Goal: Connect with others: Connect with others

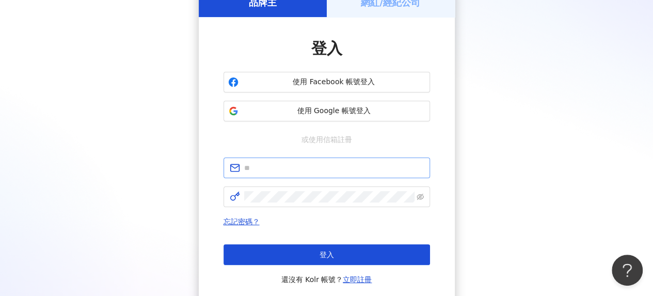
scroll to position [103, 0]
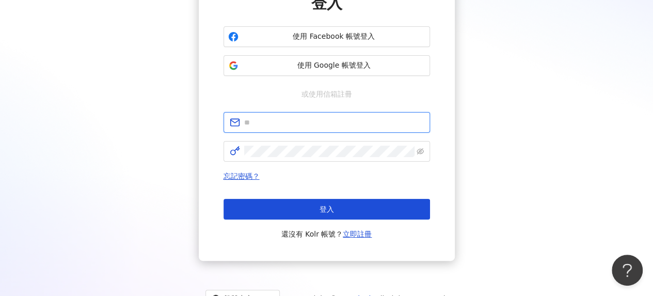
click at [311, 120] on input "text" at bounding box center [334, 122] width 180 height 11
type input "**********"
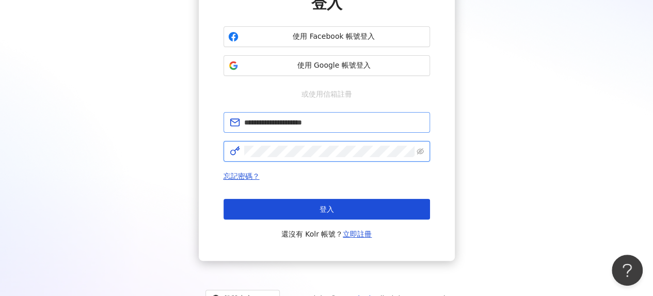
click button "登入" at bounding box center [327, 209] width 207 height 21
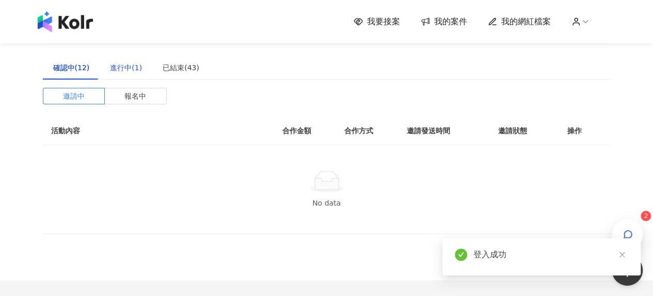
click at [121, 68] on div "進行中(1)" at bounding box center [126, 67] width 32 height 11
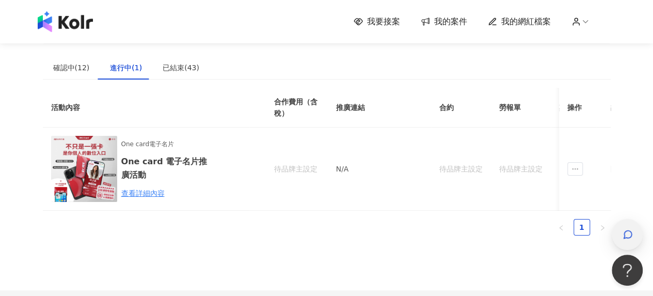
click at [620, 230] on div "button" at bounding box center [627, 234] width 31 height 31
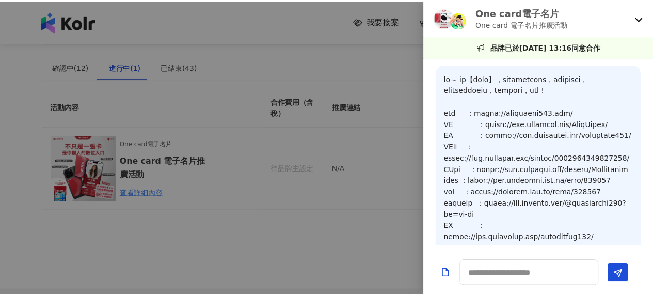
scroll to position [1090, 0]
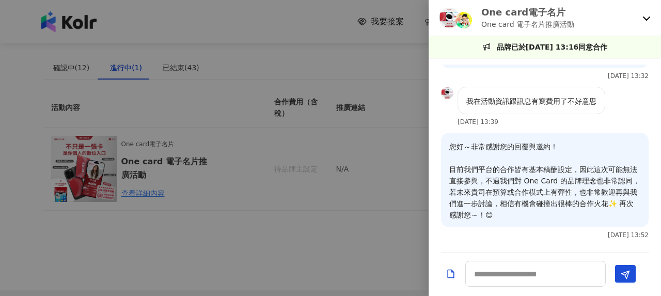
click at [643, 20] on icon at bounding box center [646, 18] width 8 height 8
click at [71, 70] on div at bounding box center [330, 148] width 661 height 296
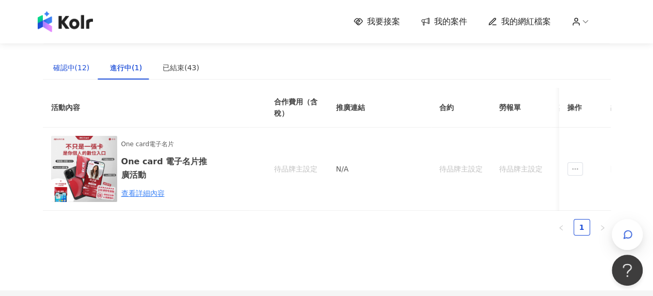
click at [80, 69] on div "確認中(12)" at bounding box center [71, 67] width 37 height 11
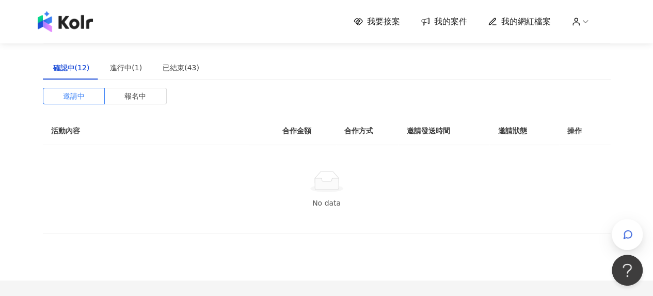
click at [401, 13] on div "我要接案 我的案件 我的網紅檔案" at bounding box center [327, 21] width 589 height 21
click at [400, 16] on span "我要接案" at bounding box center [383, 21] width 33 height 11
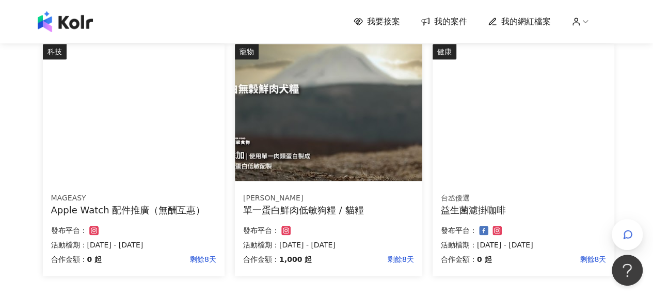
scroll to position [775, 0]
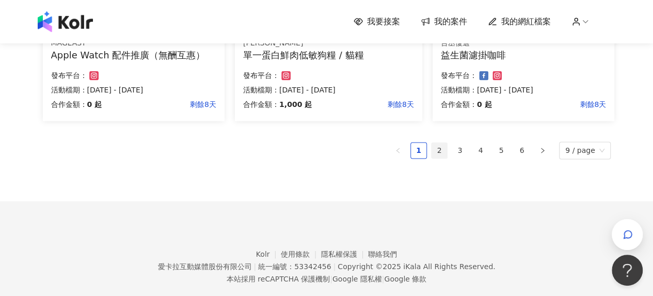
click at [447, 152] on link "2" at bounding box center [439, 150] width 15 height 15
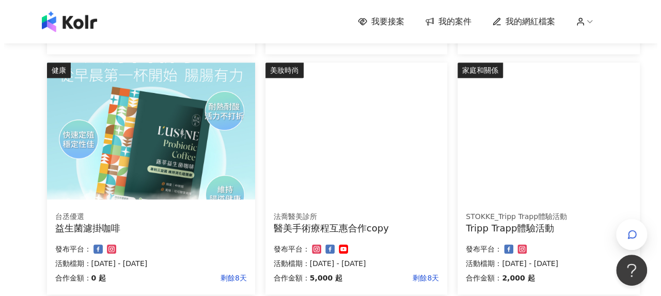
scroll to position [438, 0]
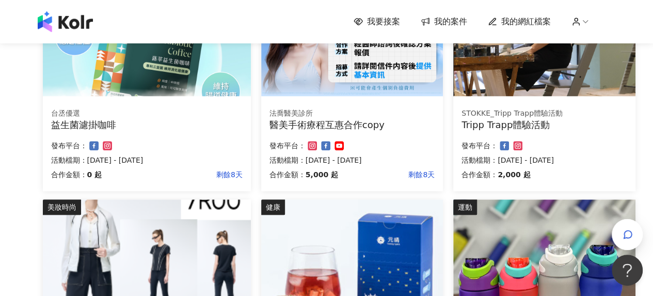
click at [497, 120] on div "Tripp Trapp體驗活動" at bounding box center [544, 124] width 165 height 13
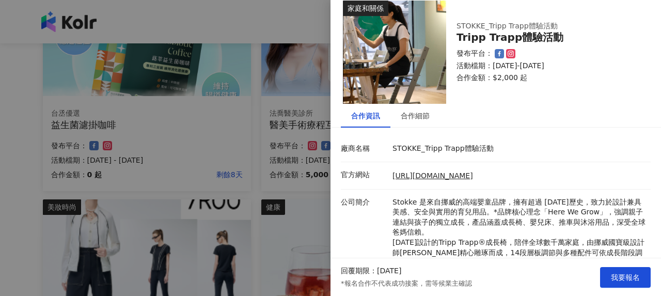
scroll to position [0, 0]
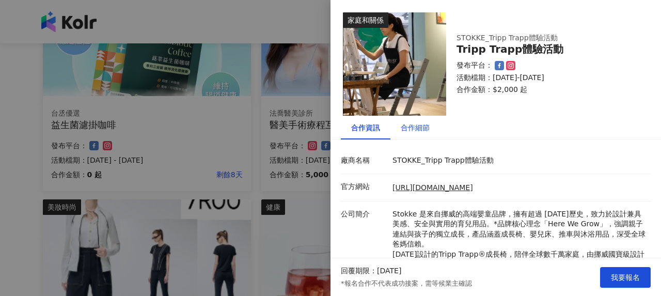
click at [421, 127] on div "合作細節" at bounding box center [415, 127] width 29 height 11
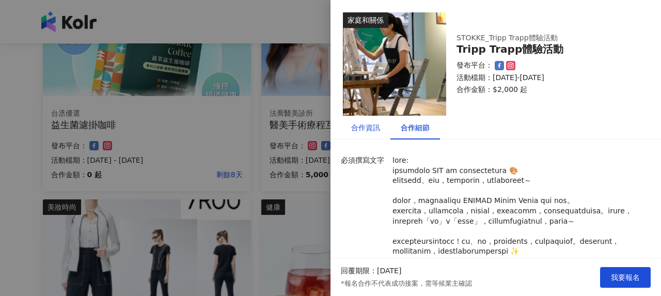
click at [360, 124] on div "合作資訊" at bounding box center [365, 127] width 29 height 11
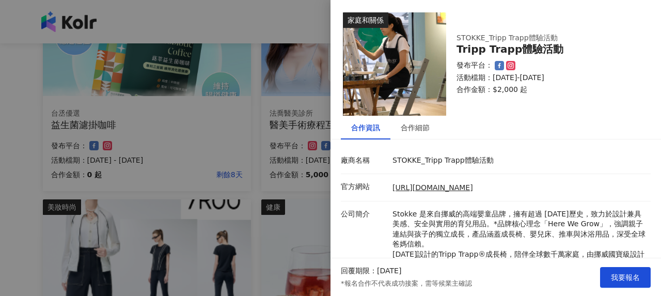
scroll to position [128, 0]
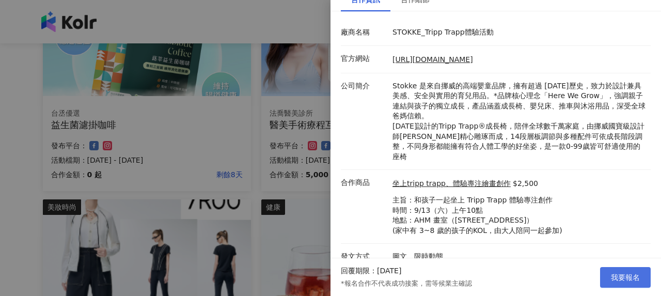
click at [622, 273] on span "我要報名" at bounding box center [625, 277] width 29 height 8
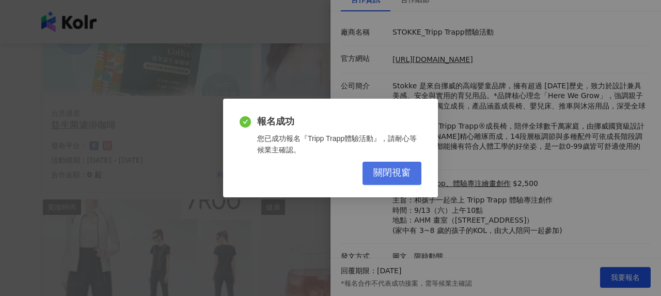
click at [403, 171] on span "關閉視窗" at bounding box center [391, 172] width 37 height 11
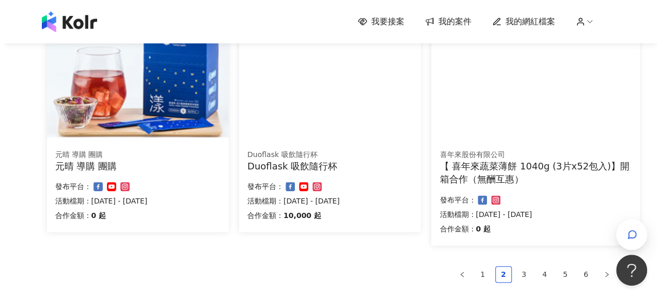
scroll to position [697, 0]
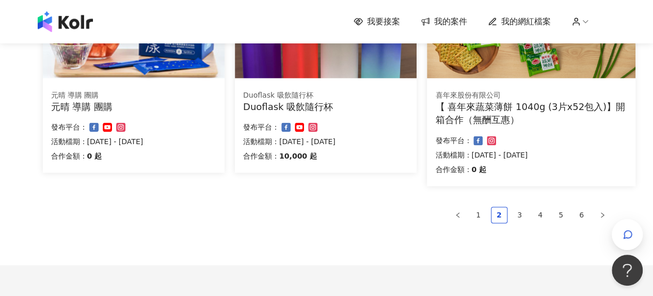
click at [360, 106] on div "Duoflask 吸飲隨行杯" at bounding box center [325, 106] width 165 height 13
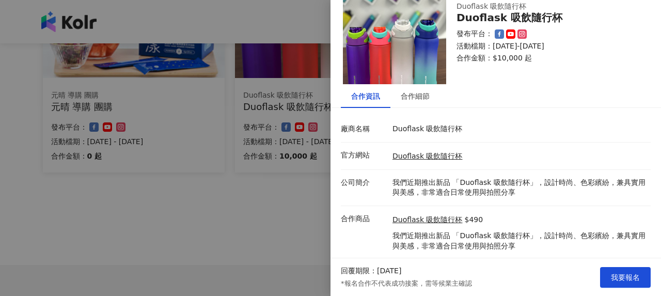
scroll to position [57, 0]
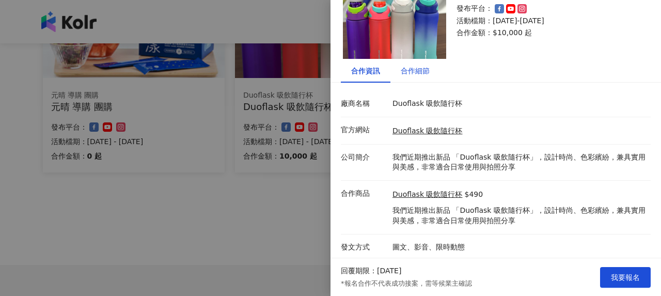
click at [416, 74] on div "合作細節" at bounding box center [415, 70] width 29 height 11
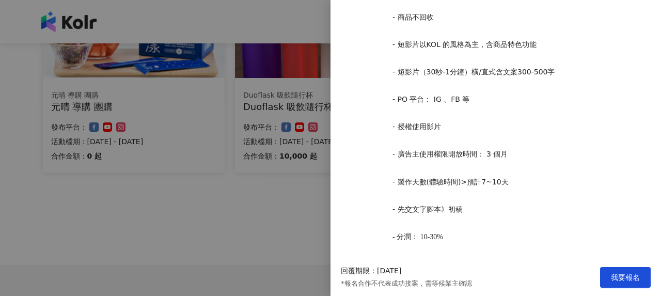
scroll to position [525, 0]
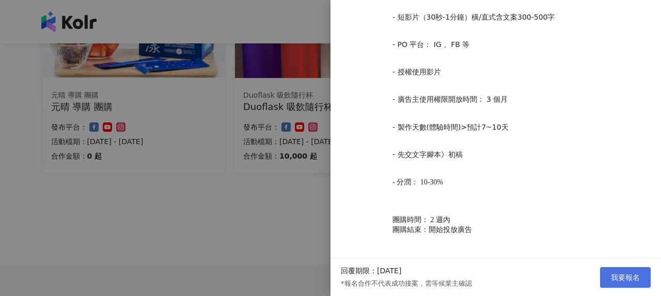
click at [617, 273] on span "我要報名" at bounding box center [625, 277] width 29 height 8
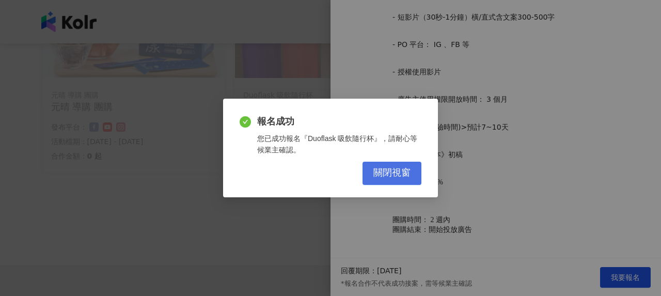
click at [387, 175] on span "關閉視窗" at bounding box center [391, 172] width 37 height 11
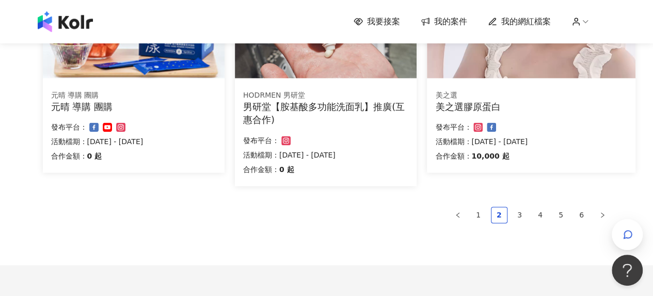
scroll to position [645, 0]
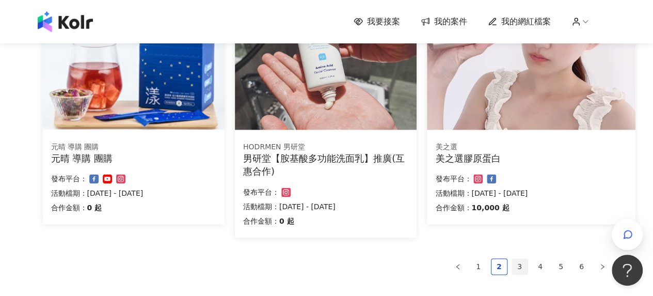
click at [523, 264] on link "3" at bounding box center [519, 266] width 15 height 15
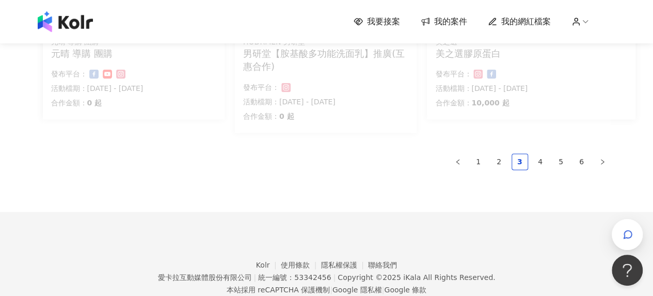
scroll to position [780, 0]
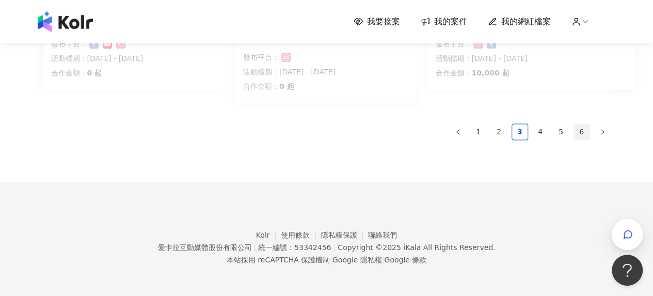
click at [585, 132] on link "6" at bounding box center [581, 131] width 15 height 15
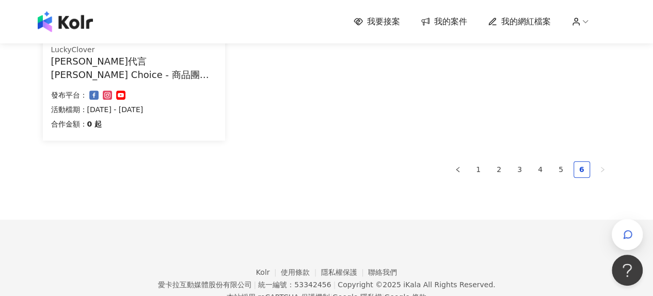
scroll to position [540, 0]
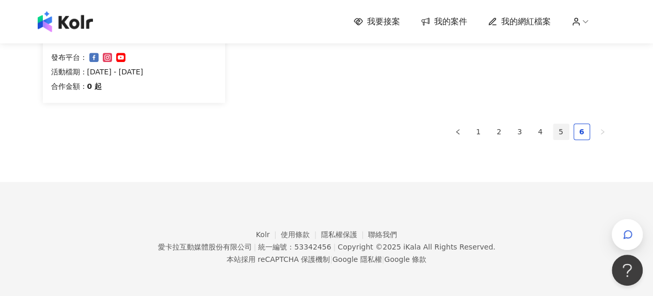
click at [566, 135] on link "5" at bounding box center [561, 131] width 15 height 15
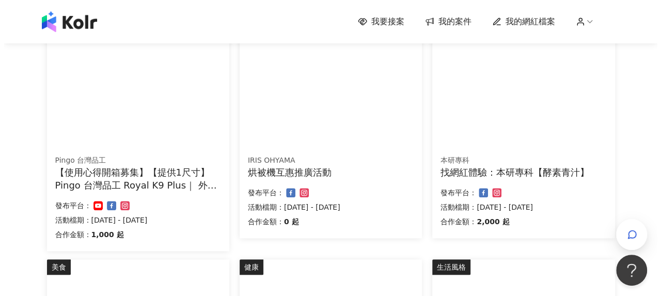
scroll to position [398, 0]
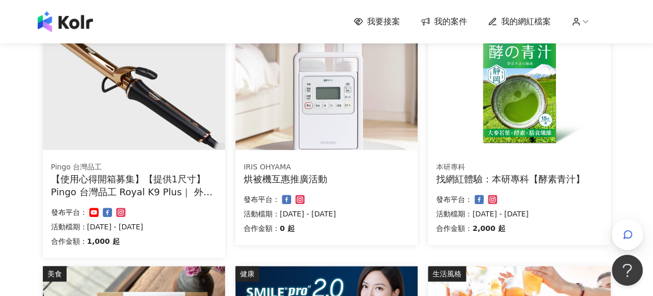
click at [482, 181] on div "找網紅體驗：本研專科【酵素青汁】" at bounding box center [519, 178] width 166 height 13
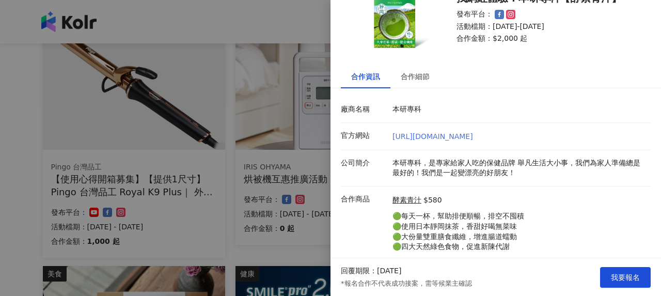
scroll to position [87, 0]
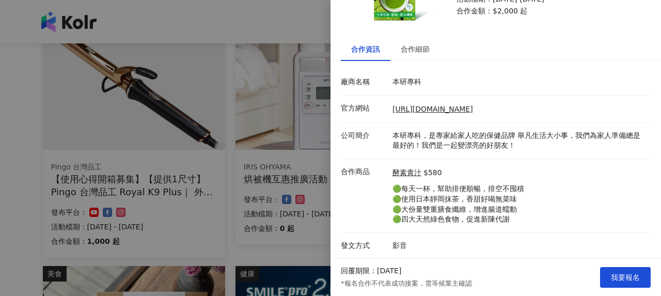
click at [293, 166] on div at bounding box center [330, 148] width 661 height 296
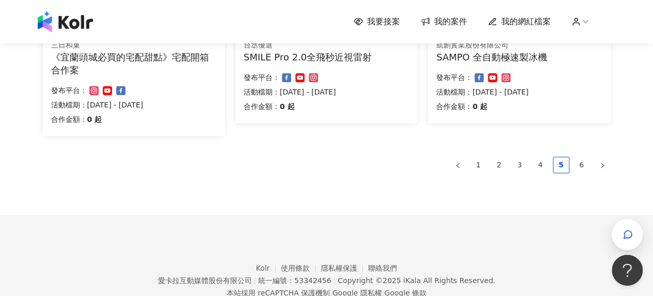
scroll to position [806, 0]
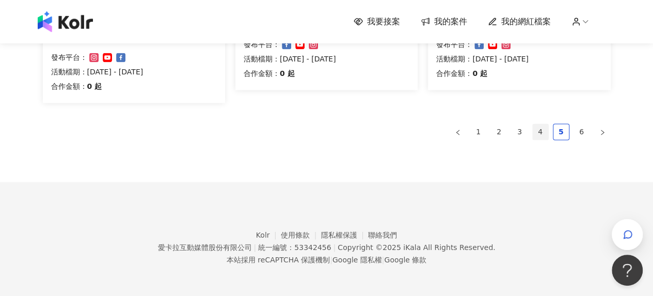
click at [544, 134] on link "4" at bounding box center [540, 131] width 15 height 15
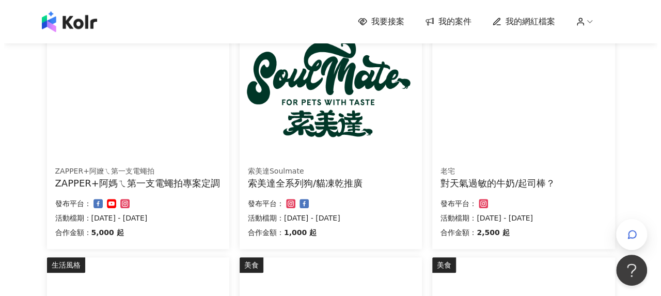
scroll to position [431, 0]
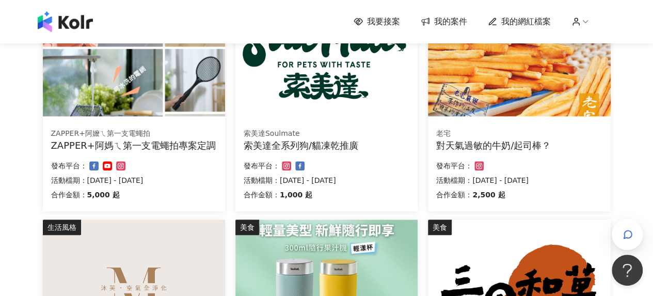
click at [160, 143] on div "ZAPPER+阿媽ㄟ第一支電蠅拍專案定調" at bounding box center [134, 145] width 166 height 13
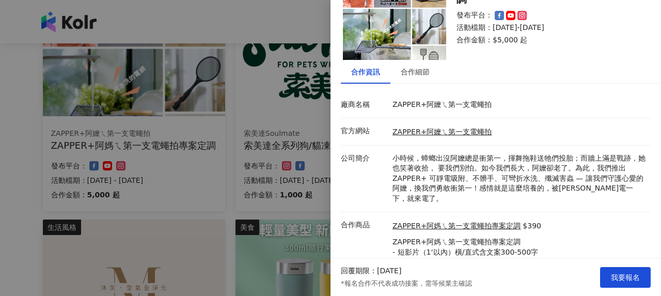
scroll to position [4, 0]
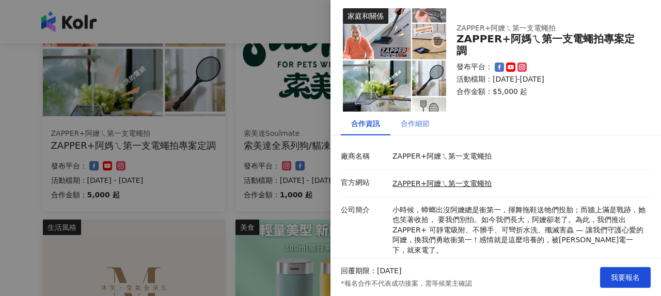
click at [416, 115] on div "合作細節" at bounding box center [415, 124] width 50 height 24
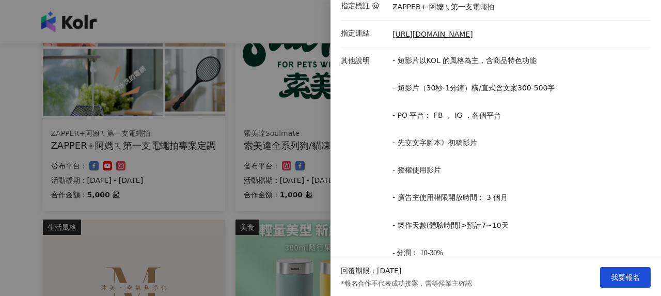
scroll to position [403, 0]
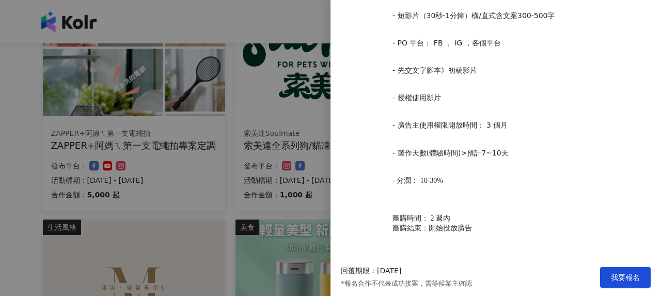
click at [273, 168] on div at bounding box center [330, 148] width 661 height 296
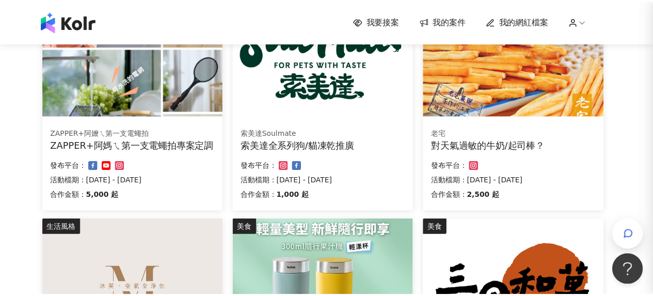
scroll to position [0, 0]
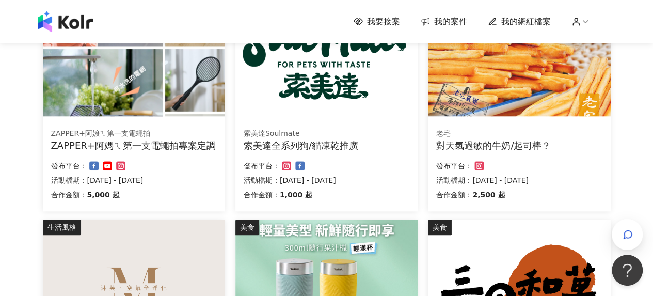
click at [138, 162] on div "發布平台：" at bounding box center [134, 166] width 166 height 12
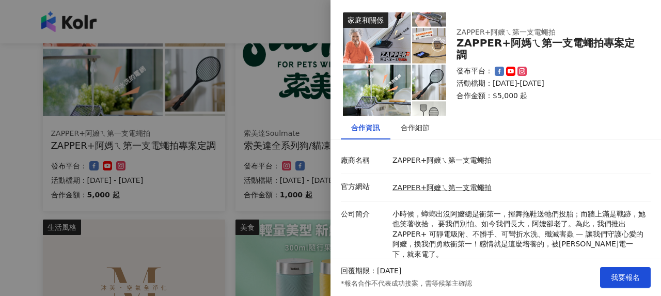
click at [616, 262] on div "回覆期限：[DATE] *報名合作不代表成功接案，需等候業主確認 我要報名" at bounding box center [495, 277] width 330 height 38
click at [617, 268] on button "我要報名" at bounding box center [625, 277] width 51 height 21
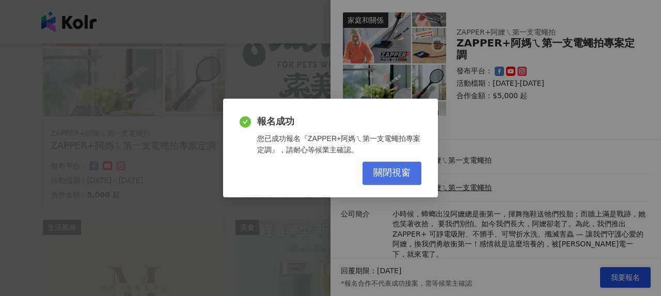
click at [410, 175] on span "關閉視窗" at bounding box center [391, 172] width 37 height 11
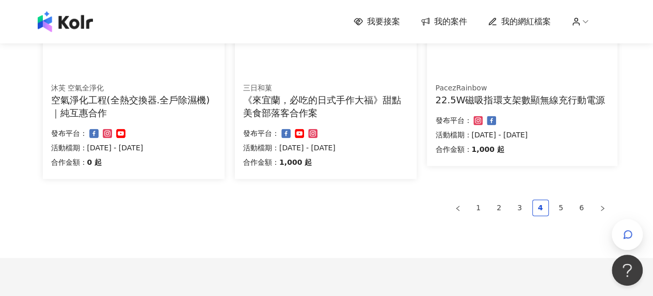
scroll to position [793, 0]
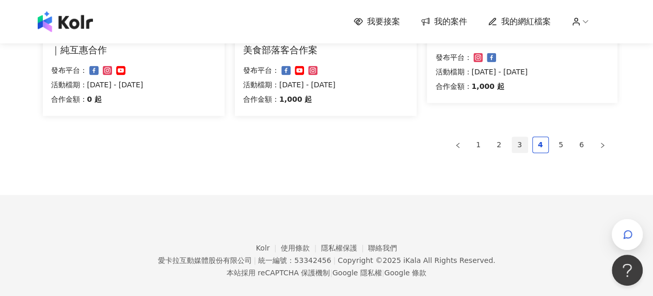
click at [516, 149] on link "3" at bounding box center [519, 144] width 15 height 15
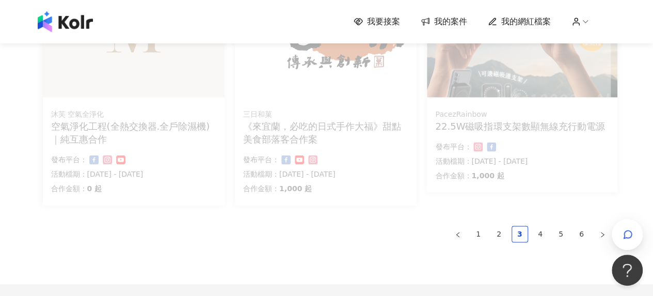
scroll to position [702, 0]
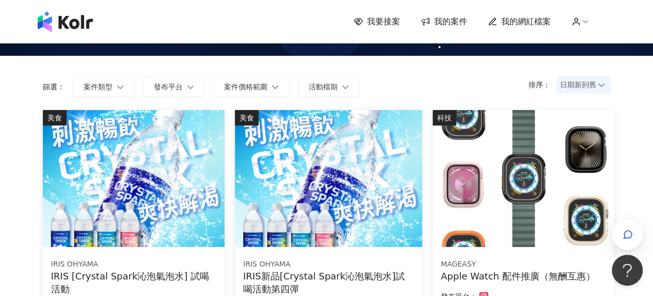
click at [385, 25] on span "我要接案" at bounding box center [383, 21] width 33 height 11
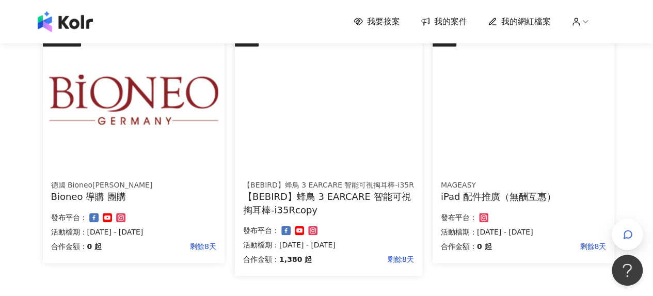
scroll to position [723, 0]
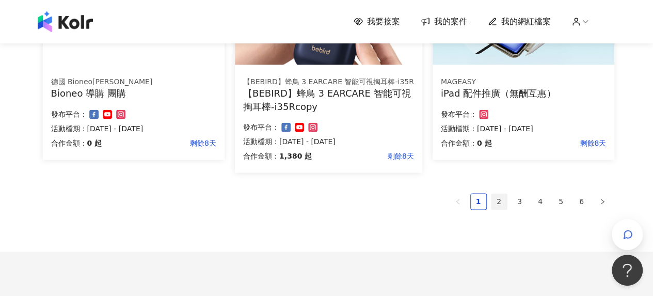
click at [505, 196] on link "2" at bounding box center [499, 201] width 15 height 15
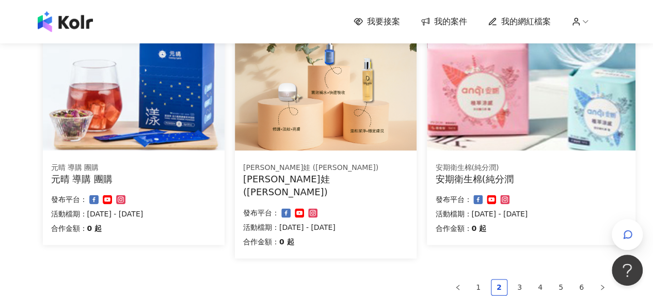
scroll to position [658, 0]
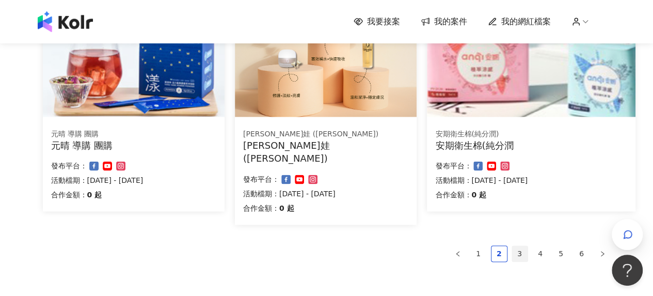
click at [525, 246] on link "3" at bounding box center [519, 253] width 15 height 15
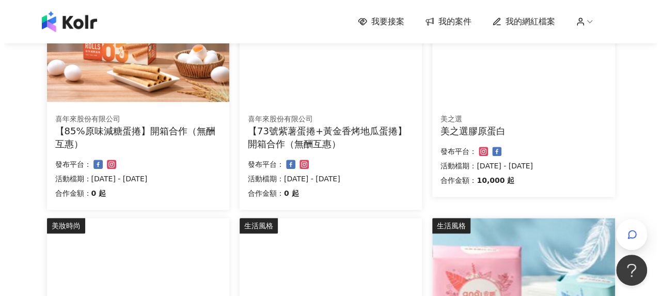
scroll to position [374, 0]
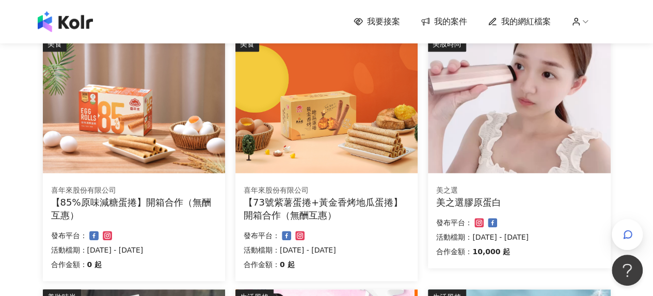
click at [459, 199] on div "美之選膠原蛋白" at bounding box center [519, 202] width 166 height 13
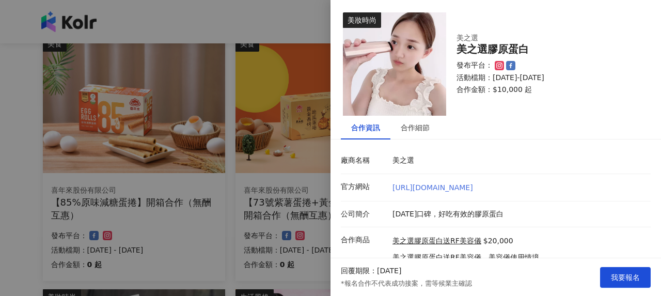
scroll to position [37, 0]
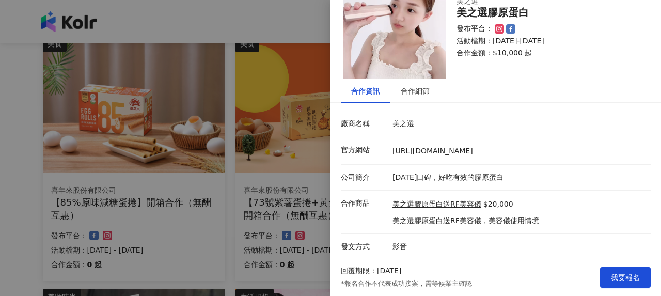
click at [239, 132] on div at bounding box center [330, 148] width 661 height 296
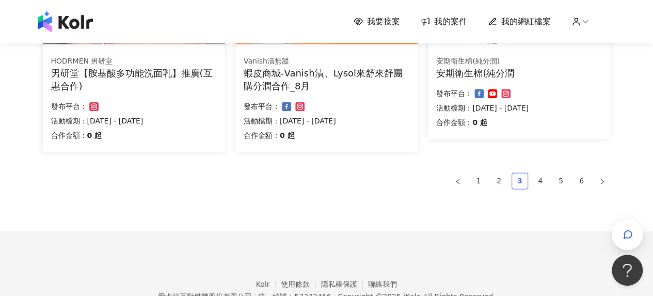
scroll to position [787, 0]
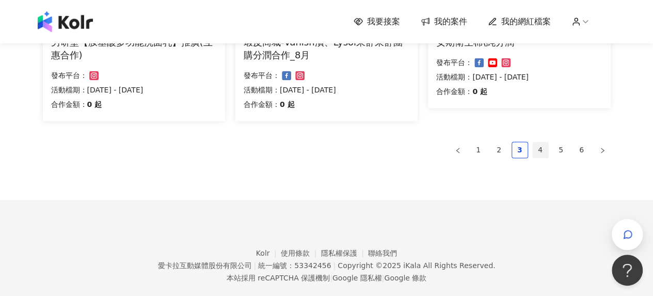
click at [534, 151] on link "4" at bounding box center [540, 149] width 15 height 15
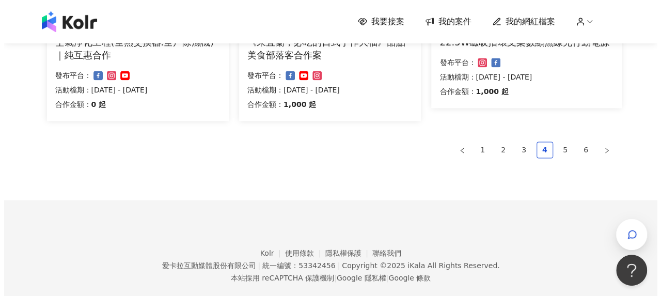
scroll to position [684, 0]
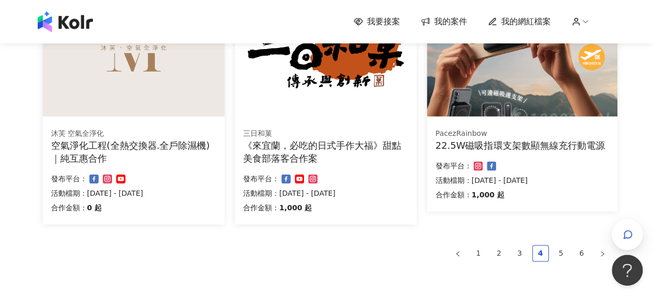
click at [475, 143] on div "22.5W磁吸指環支架數顯無線充行動電源" at bounding box center [522, 145] width 174 height 13
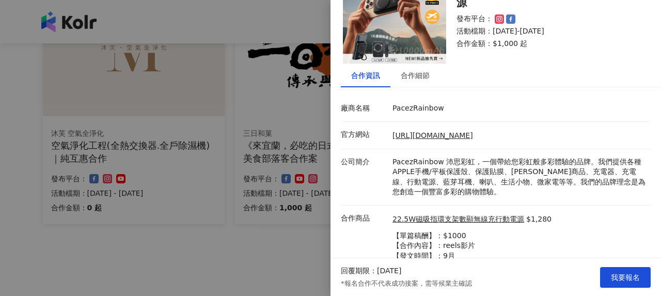
scroll to position [107, 0]
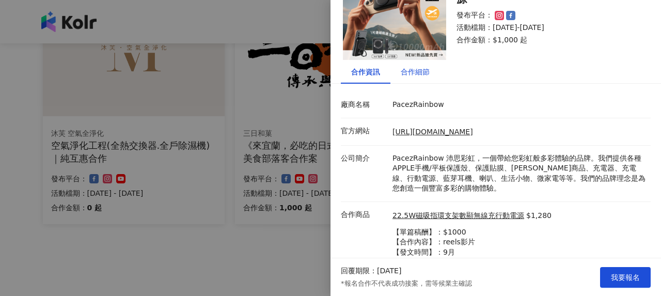
click at [429, 69] on div "合作細節" at bounding box center [415, 71] width 29 height 11
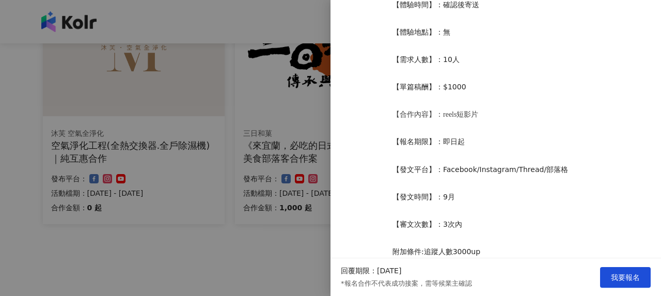
scroll to position [366, 0]
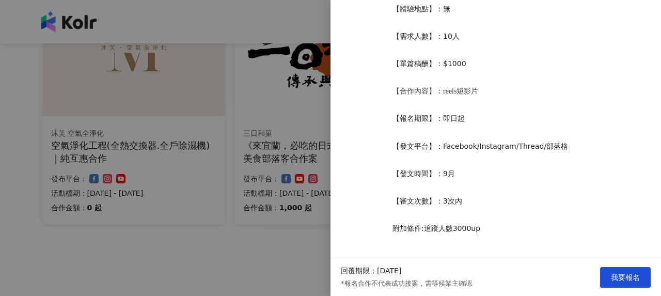
click at [267, 218] on div at bounding box center [330, 148] width 661 height 296
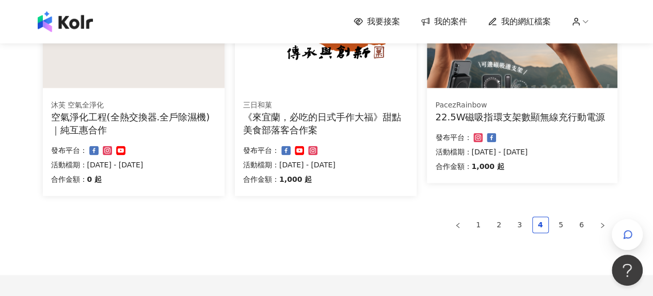
scroll to position [736, 0]
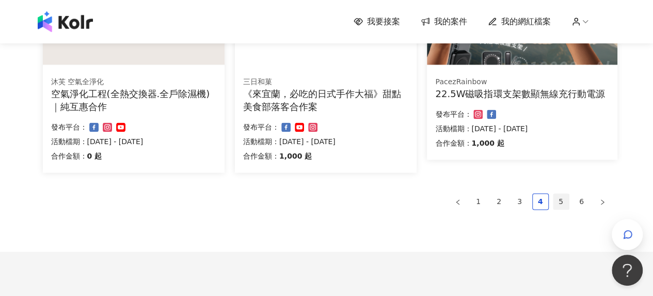
click at [565, 194] on link "5" at bounding box center [561, 201] width 15 height 15
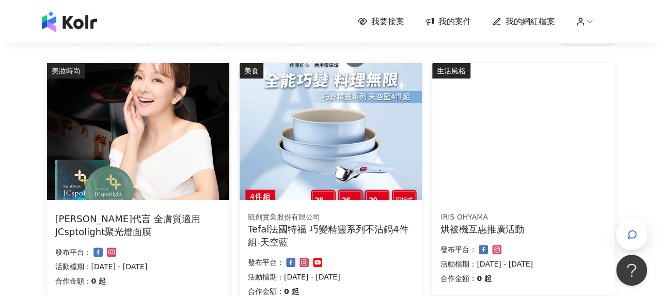
scroll to position [116, 0]
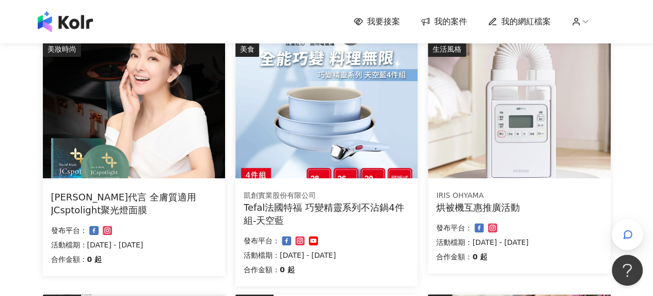
click at [372, 201] on div "Tefal法國特福 巧變精靈系列不沾鍋4件組-天空藍" at bounding box center [327, 214] width 166 height 26
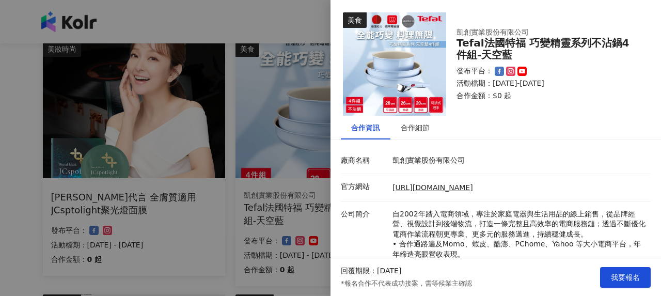
scroll to position [107, 0]
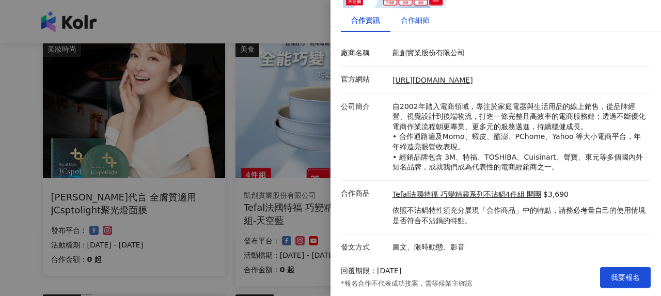
click at [426, 20] on div "合作細節" at bounding box center [415, 19] width 29 height 11
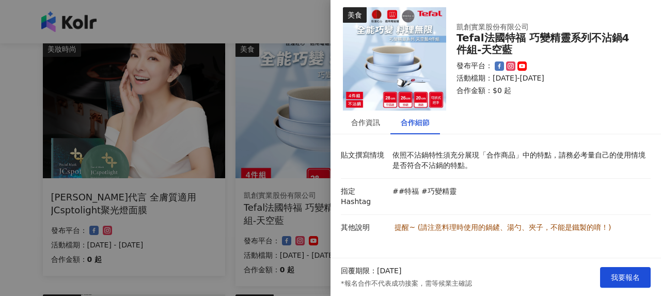
scroll to position [0, 0]
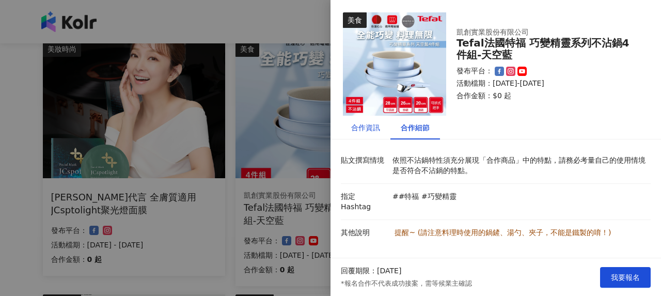
click at [377, 131] on div "合作資訊" at bounding box center [365, 127] width 29 height 11
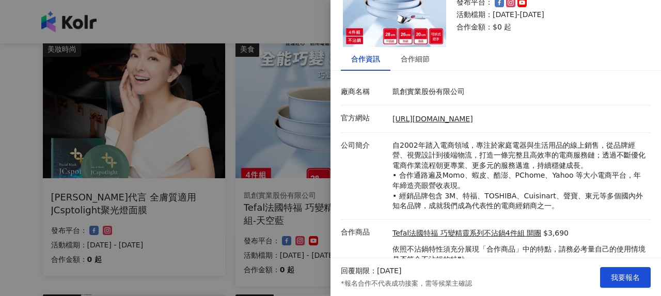
scroll to position [107, 0]
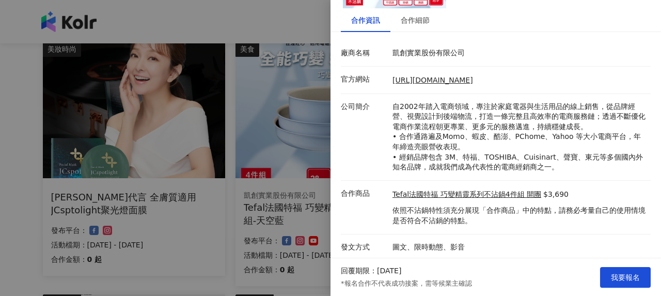
click at [269, 154] on div at bounding box center [330, 148] width 661 height 296
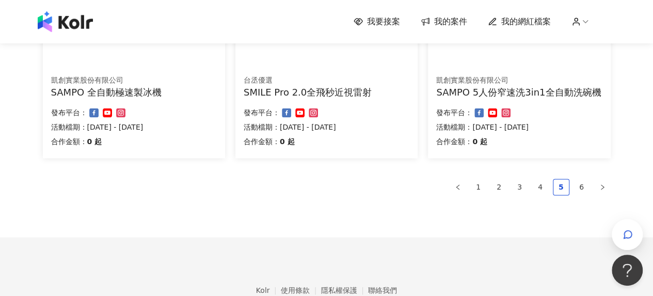
scroll to position [787, 0]
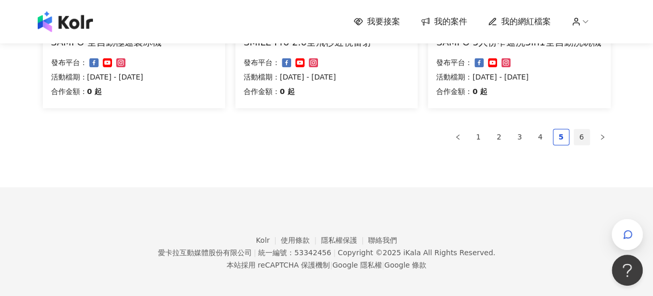
click at [580, 137] on link "6" at bounding box center [581, 136] width 15 height 15
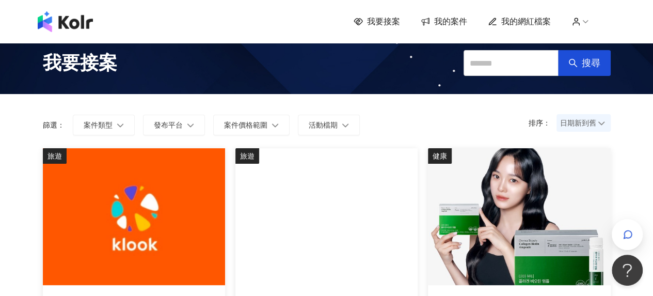
scroll to position [0, 0]
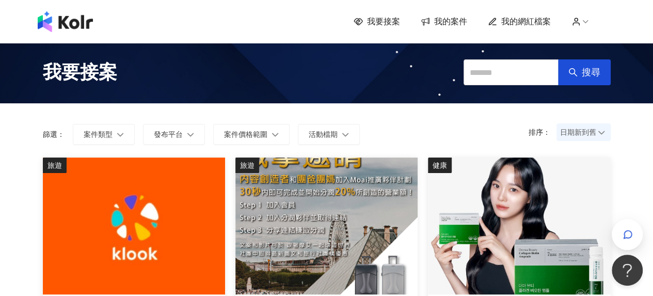
click at [389, 21] on span "我要接案" at bounding box center [383, 21] width 33 height 11
click at [447, 25] on span "我的案件" at bounding box center [450, 21] width 33 height 11
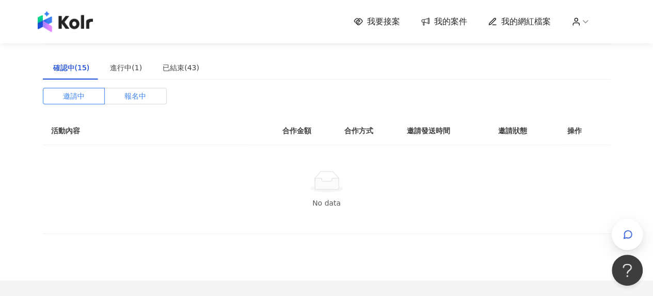
click at [147, 94] on label "報名中" at bounding box center [136, 96] width 62 height 17
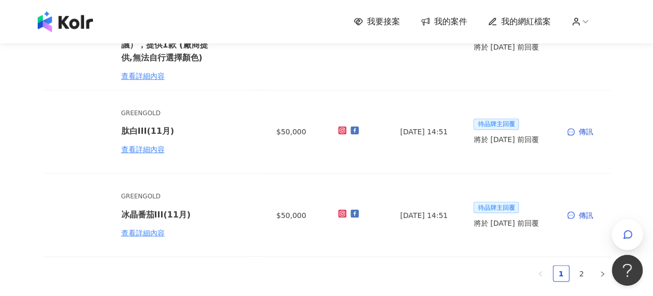
scroll to position [878, 0]
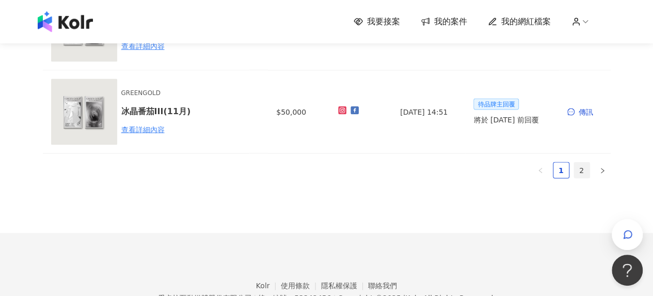
click at [585, 171] on link "2" at bounding box center [581, 169] width 15 height 15
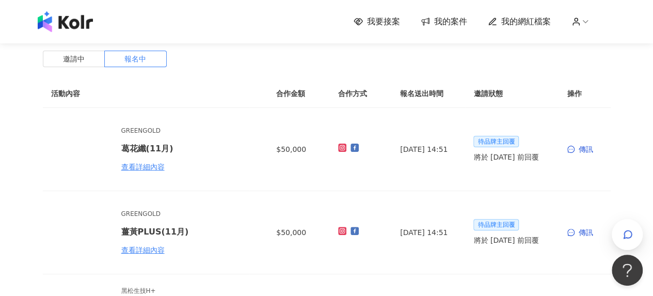
scroll to position [0, 0]
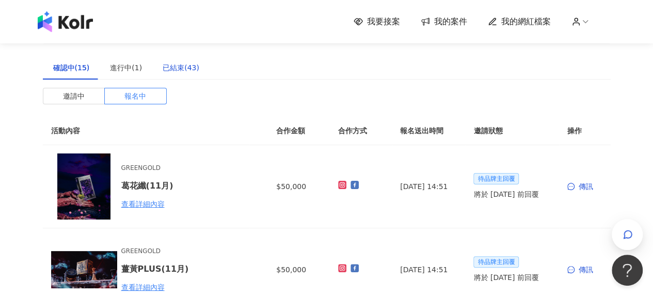
click at [183, 72] on div "已結束(43)" at bounding box center [181, 67] width 37 height 11
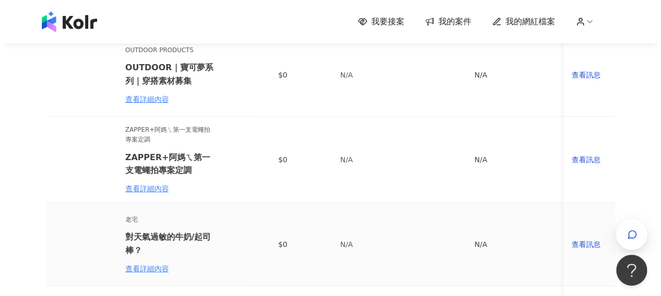
scroll to position [155, 0]
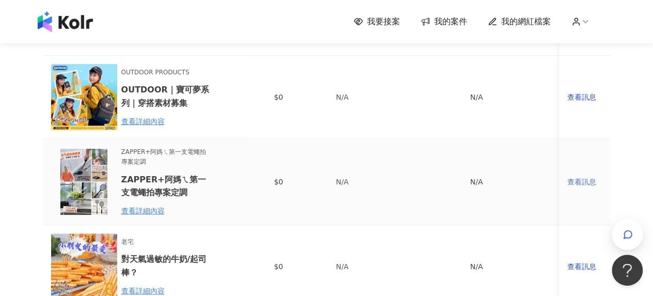
click at [578, 181] on div "查看訊息" at bounding box center [584, 181] width 35 height 11
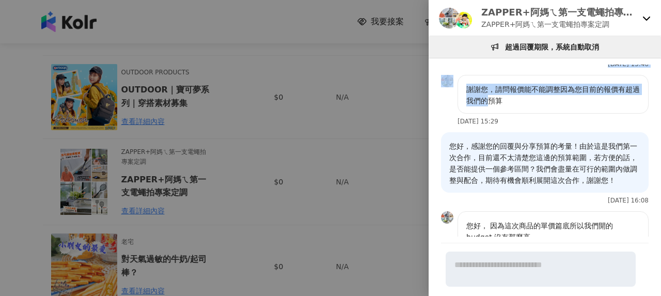
scroll to position [1706, 0]
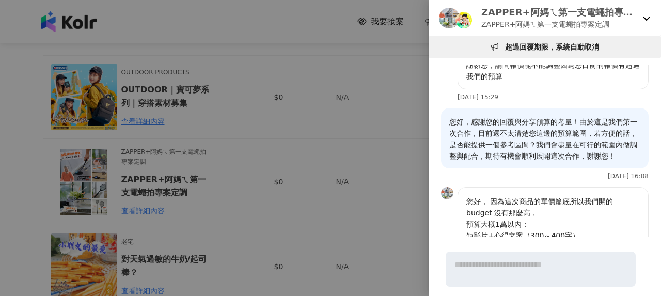
drag, startPoint x: 451, startPoint y: 133, endPoint x: 514, endPoint y: 136, distance: 63.1
copy p "您好～ 很高興收到您的回覆，我們是報名圖文+短影片唷~以下是我們的合作方式及報價，期待有機會與貴司合作，謝謝您 ! 😊 部落格 ：https://playqu…"
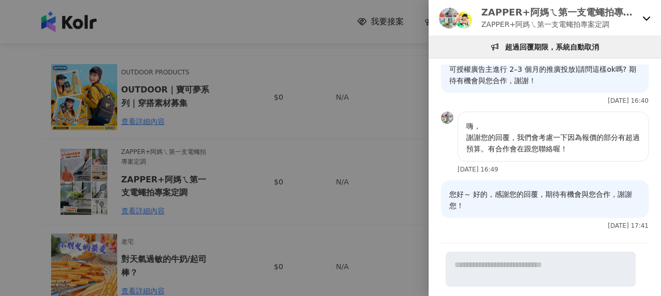
scroll to position [2119, 0]
drag, startPoint x: 465, startPoint y: 172, endPoint x: 478, endPoint y: 173, distance: 12.9
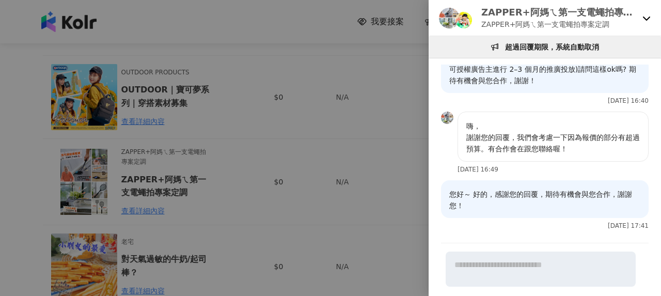
click at [228, 130] on div at bounding box center [330, 148] width 661 height 296
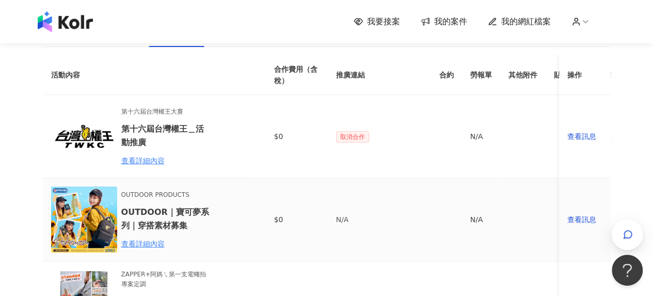
scroll to position [0, 0]
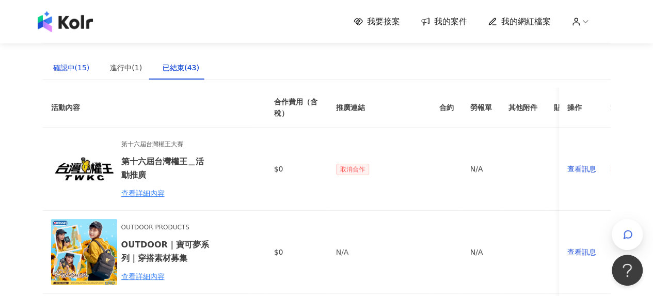
click at [78, 69] on div "確認中(15)" at bounding box center [71, 67] width 37 height 11
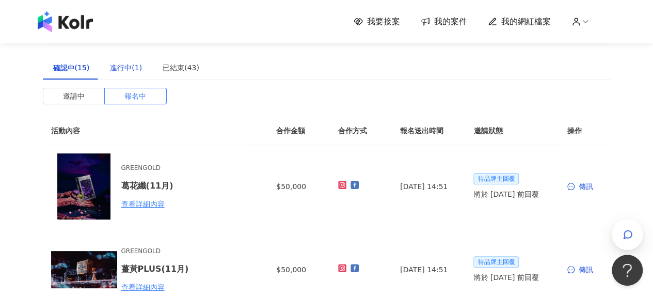
click at [115, 71] on div "進行中(1)" at bounding box center [126, 67] width 32 height 11
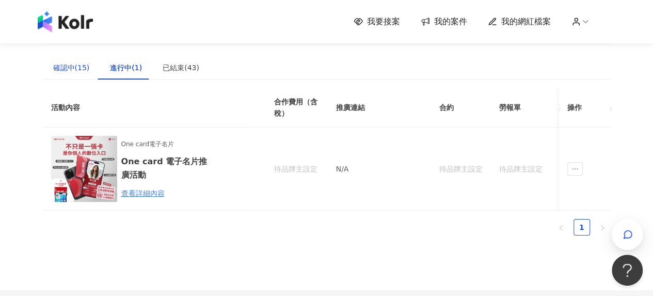
click at [64, 71] on div "確認中(15)" at bounding box center [71, 67] width 37 height 11
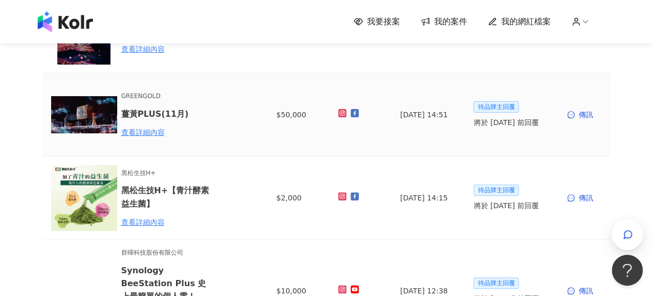
scroll to position [310, 0]
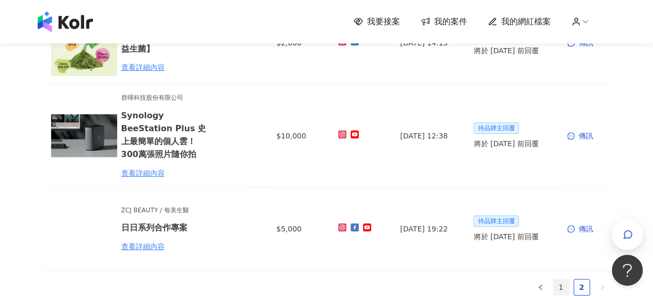
click at [560, 279] on link "1" at bounding box center [561, 286] width 15 height 15
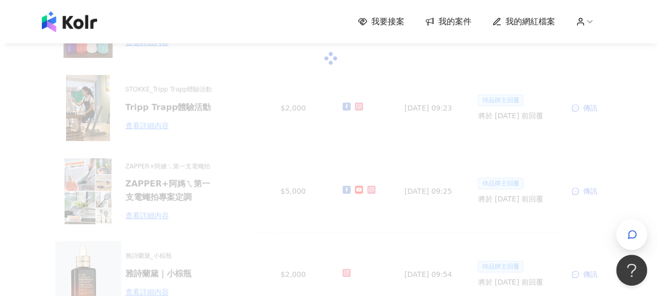
scroll to position [155, 0]
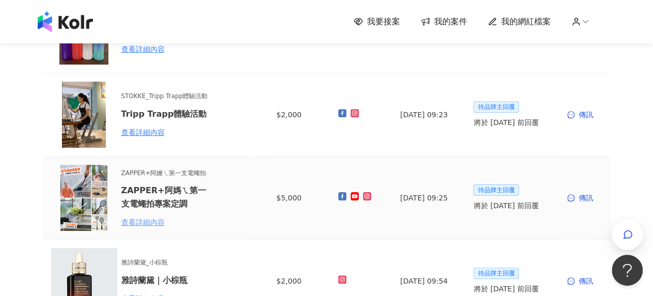
click at [136, 216] on div "查看詳細內容" at bounding box center [166, 221] width 90 height 11
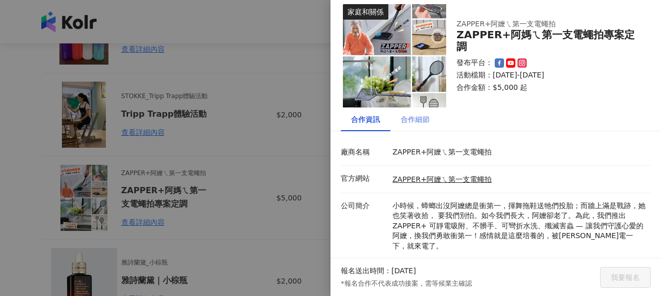
scroll to position [4, 0]
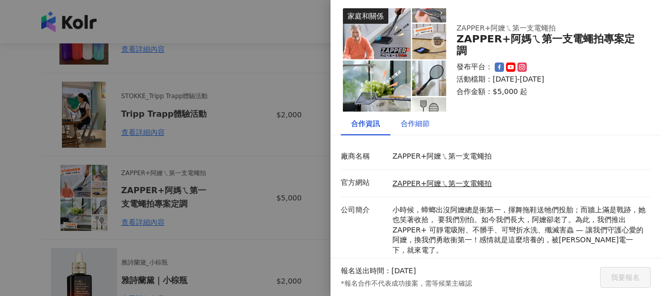
click at [412, 128] on div "合作細節" at bounding box center [415, 123] width 29 height 11
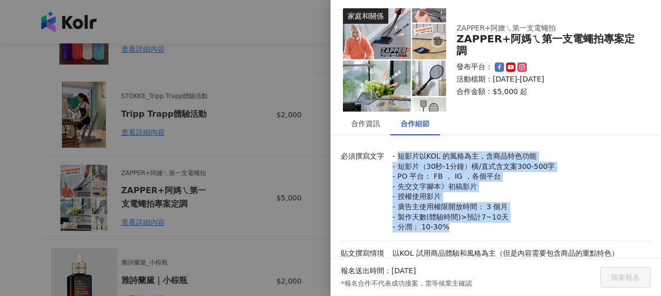
drag, startPoint x: 397, startPoint y: 153, endPoint x: 504, endPoint y: 227, distance: 129.6
click at [504, 227] on p "- 短影片以KOL 的風格為主，含商品特色功能 - 短影片（30秒-1分鐘）橫/直式含文案300-500字 - PO 平台： FB ， IG ，各個平台 - …" at bounding box center [518, 191] width 253 height 81
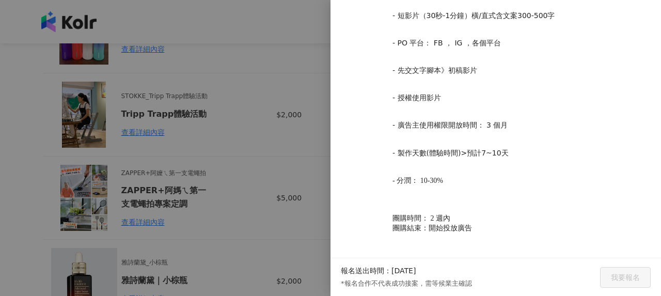
scroll to position [403, 0]
drag, startPoint x: 482, startPoint y: 116, endPoint x: 509, endPoint y: 117, distance: 26.9
click at [509, 120] on p "- 廣告主使用權限開放時間： 3 個月" at bounding box center [518, 125] width 253 height 10
drag, startPoint x: 482, startPoint y: 118, endPoint x: 508, endPoint y: 118, distance: 25.8
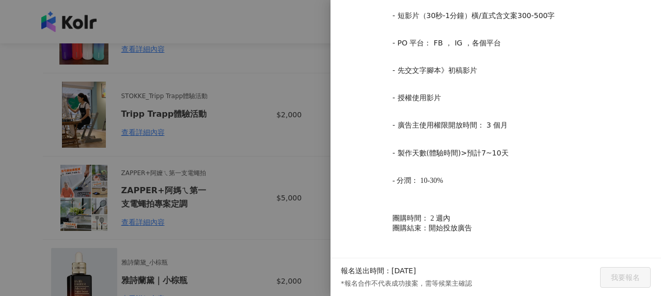
click at [508, 120] on p "- 廣告主使用權限開放時間： 3 個月" at bounding box center [518, 125] width 253 height 10
copy p "3 個月"
click at [395, 160] on p "- 短影片以KOL 的風格為主，含商品特色功能 - 短影片（30秒-1分鐘）橫/直式含文案300-500字 - PO 平台： FB ， IG ，各個平台 - …" at bounding box center [518, 116] width 253 height 267
click at [271, 177] on div at bounding box center [330, 148] width 661 height 296
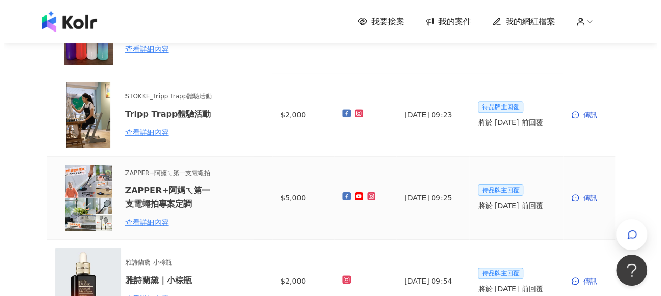
scroll to position [207, 0]
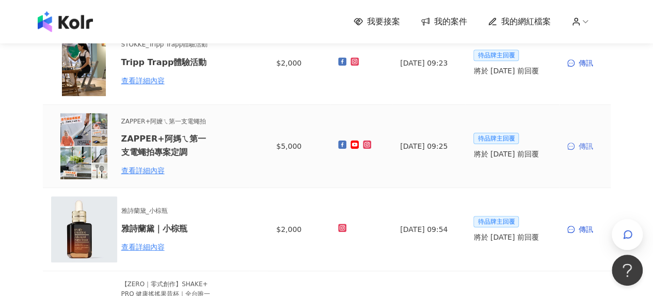
click at [580, 146] on div "傳訊" at bounding box center [584, 145] width 35 height 11
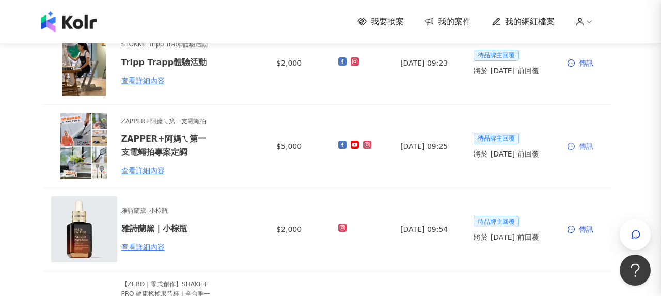
scroll to position [0, 0]
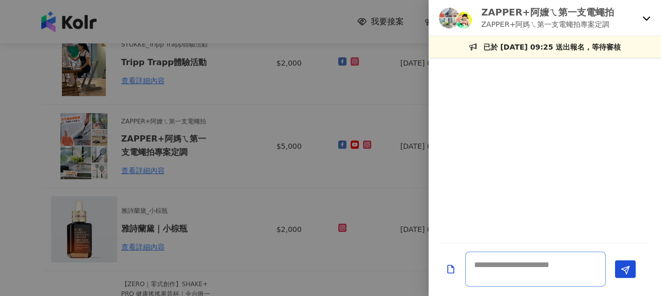
click at [529, 272] on textarea at bounding box center [535, 268] width 140 height 35
paste textarea "**********"
type textarea "**********"
click at [644, 20] on icon at bounding box center [646, 18] width 8 height 8
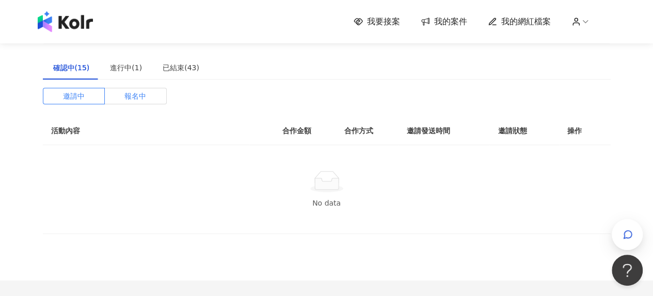
click at [150, 92] on label "報名中" at bounding box center [136, 96] width 62 height 17
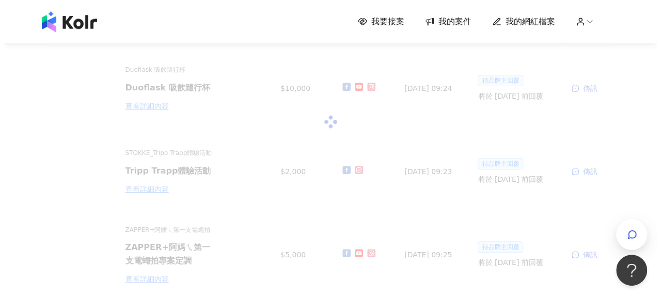
scroll to position [155, 0]
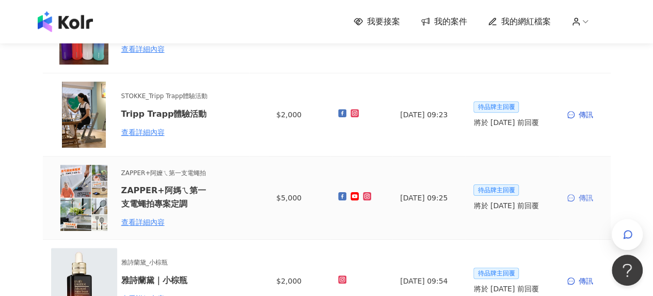
click at [582, 198] on div "傳訊" at bounding box center [584, 197] width 35 height 11
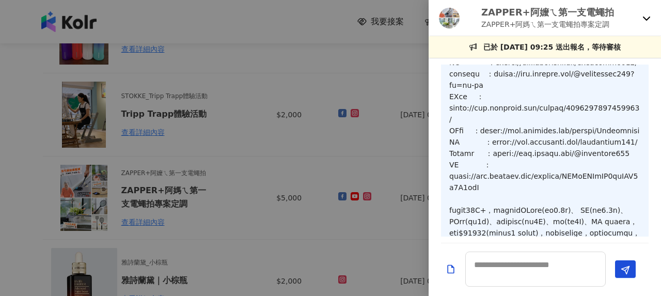
scroll to position [0, 0]
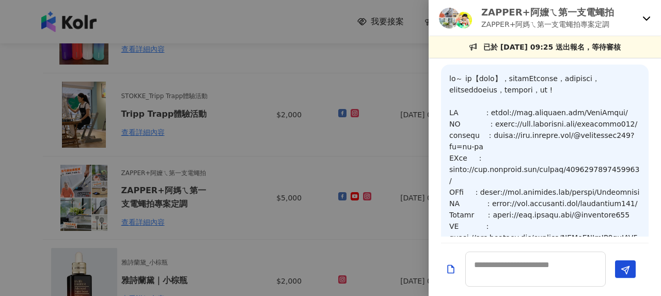
click at [306, 105] on div at bounding box center [330, 148] width 661 height 296
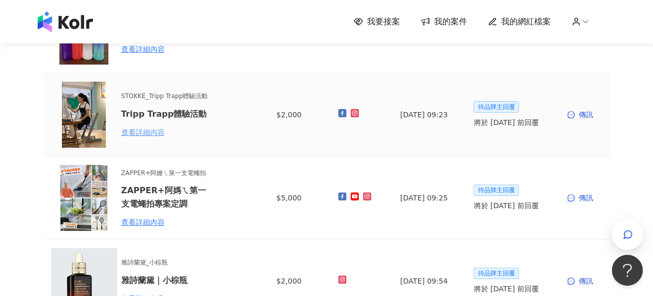
click at [135, 134] on div "查看詳細內容" at bounding box center [166, 132] width 90 height 11
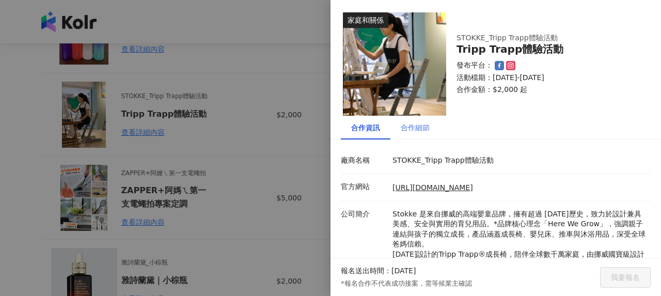
click at [419, 137] on div "合作細節" at bounding box center [415, 128] width 50 height 24
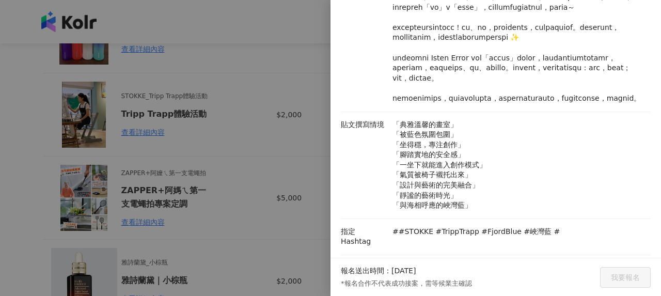
scroll to position [196, 0]
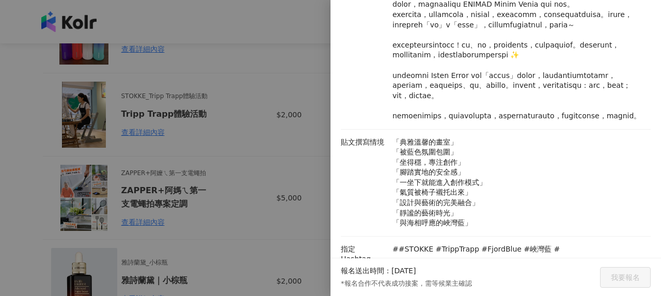
drag, startPoint x: 324, startPoint y: 101, endPoint x: 308, endPoint y: 98, distance: 16.8
click at [324, 101] on div at bounding box center [330, 148] width 661 height 296
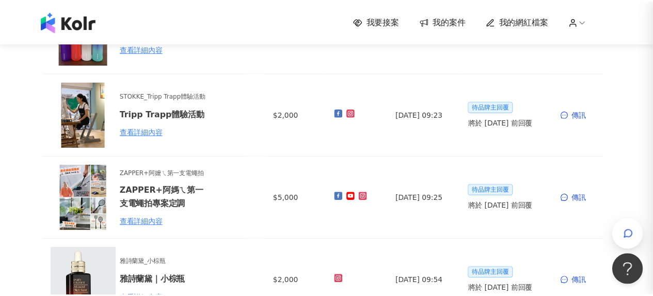
scroll to position [0, 0]
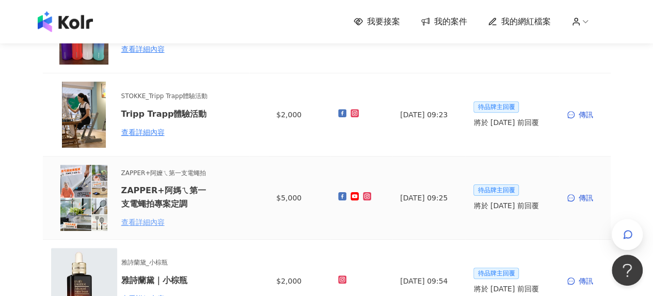
click at [144, 225] on div "查看詳細內容" at bounding box center [166, 221] width 90 height 11
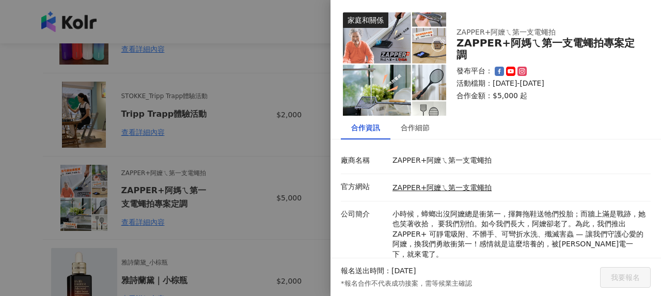
click at [158, 216] on div at bounding box center [330, 148] width 661 height 296
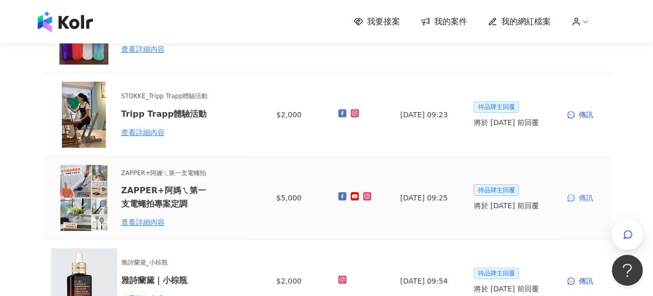
click at [580, 197] on div "傳訊" at bounding box center [584, 197] width 35 height 11
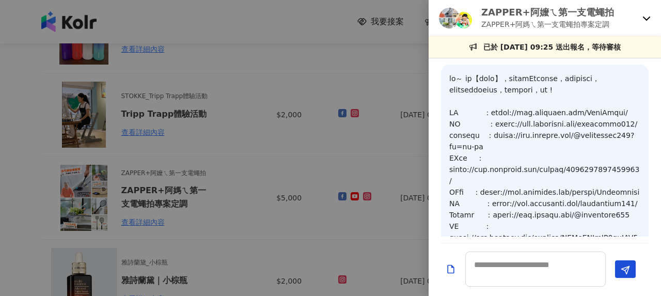
click at [263, 179] on div at bounding box center [330, 148] width 661 height 296
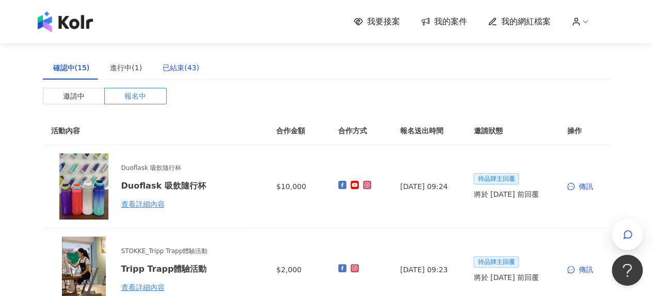
click at [176, 69] on div "已結束(43)" at bounding box center [181, 67] width 37 height 11
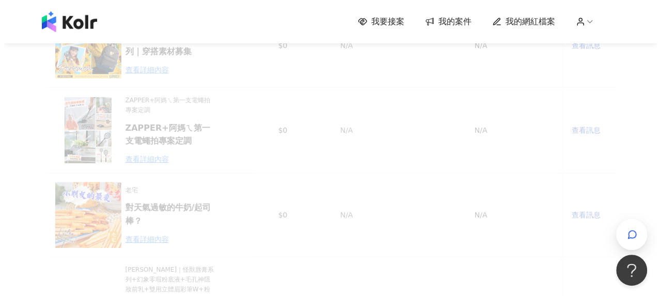
scroll to position [155, 0]
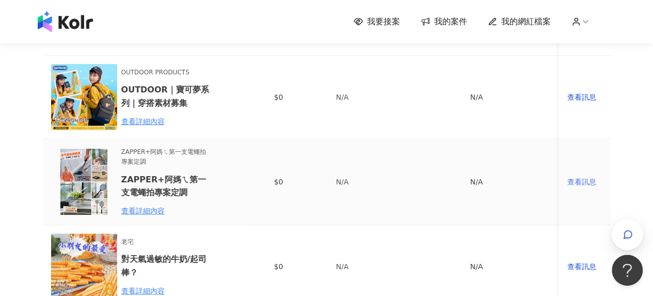
click at [588, 179] on div "查看訊息" at bounding box center [584, 181] width 35 height 11
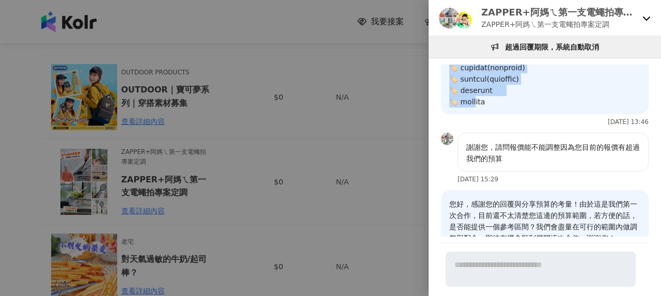
scroll to position [1654, 0]
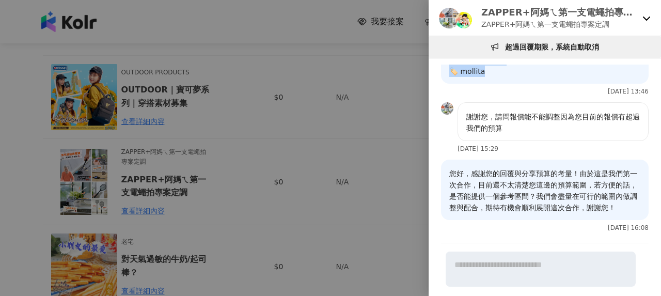
drag, startPoint x: 451, startPoint y: 135, endPoint x: 523, endPoint y: 185, distance: 87.4
copy p "您好～ 很高興收到您的回覆，我們是報名圖文+短影片唷~以下是我們的合作方式及報價，期待有機會與貴司合作，謝謝您 ! 😊 部落格 ：https://playqu…"
click at [287, 88] on div at bounding box center [330, 148] width 661 height 296
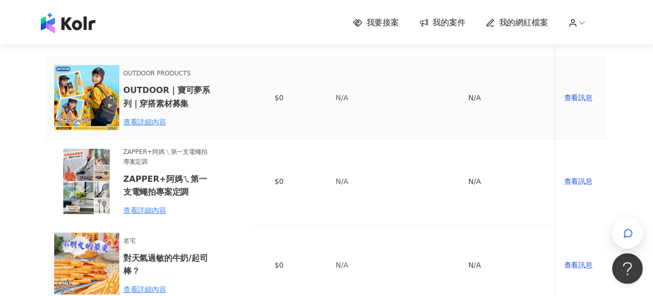
scroll to position [103, 0]
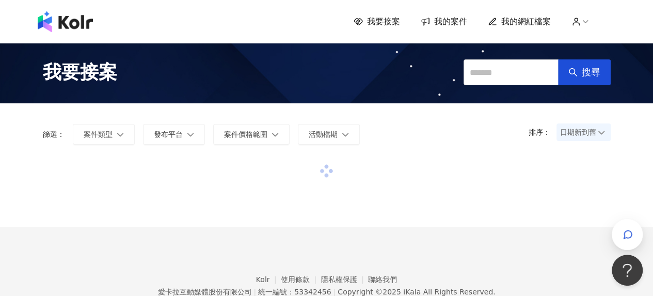
click at [443, 30] on div "我要接案 我的案件 我的網紅檔案" at bounding box center [327, 21] width 589 height 21
click at [450, 21] on span "我的案件" at bounding box center [450, 21] width 33 height 11
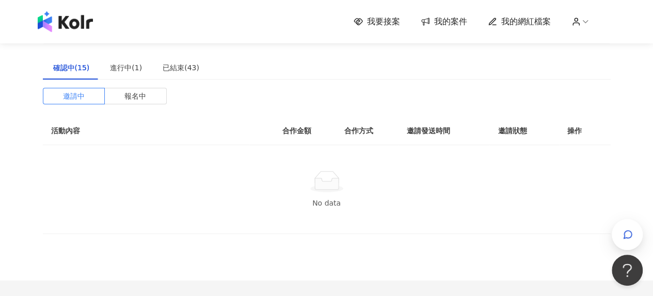
click at [137, 105] on div "邀請中 報名中 活動內容 合作金額 合作方式 邀請發送時間 邀請狀態 操作 No data" at bounding box center [327, 161] width 568 height 146
click at [142, 93] on span "報名中" at bounding box center [135, 95] width 22 height 15
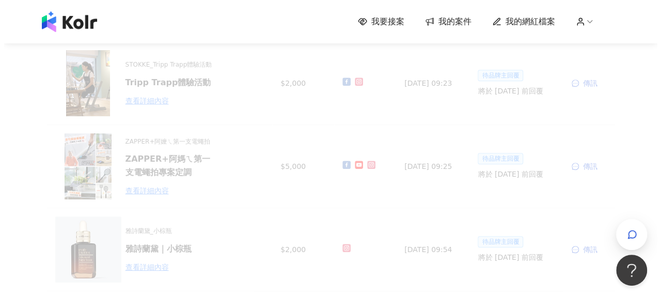
scroll to position [207, 0]
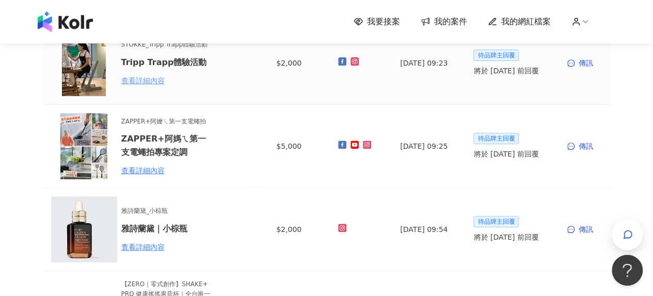
click at [153, 82] on div "查看詳細內容" at bounding box center [166, 80] width 90 height 11
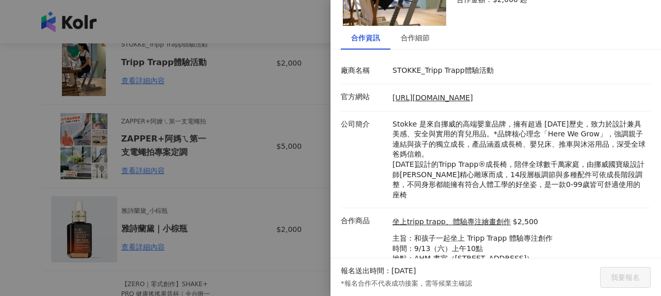
scroll to position [128, 0]
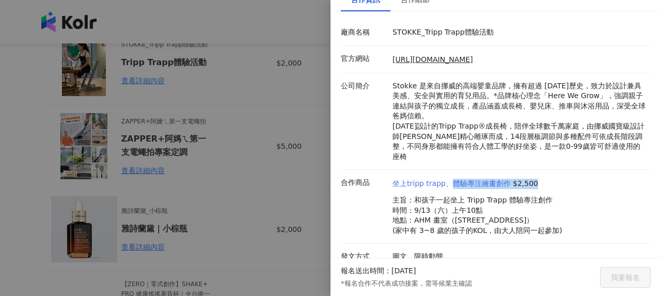
drag, startPoint x: 532, startPoint y: 172, endPoint x: 451, endPoint y: 175, distance: 81.1
click at [451, 179] on div "坐上tripp trapp、體驗專注繪畫創作 $2,500" at bounding box center [477, 184] width 170 height 10
copy div "體驗專注繪畫創作 $2,500"
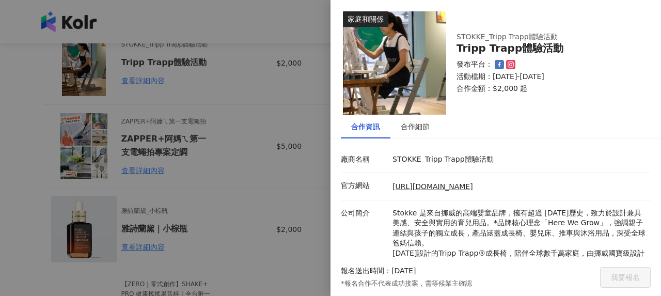
scroll to position [0, 0]
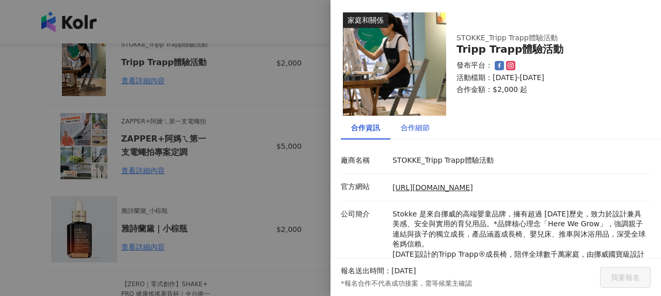
click at [423, 122] on div "合作細節" at bounding box center [415, 127] width 29 height 11
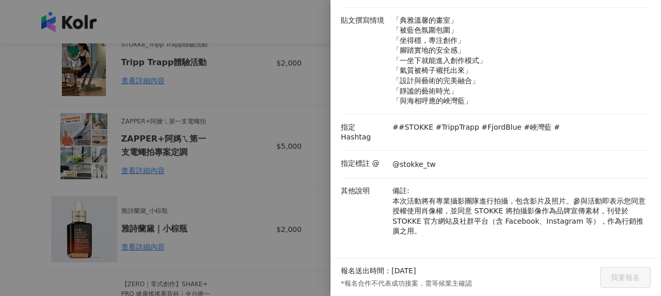
scroll to position [351, 0]
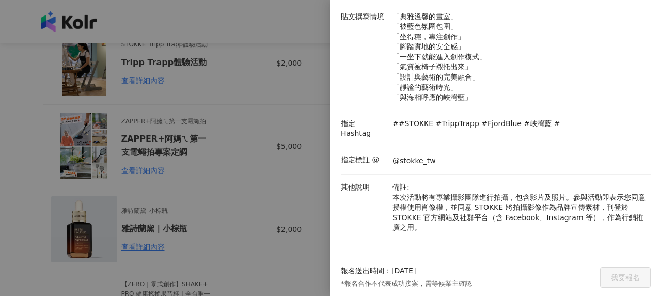
click at [279, 186] on div at bounding box center [330, 148] width 661 height 296
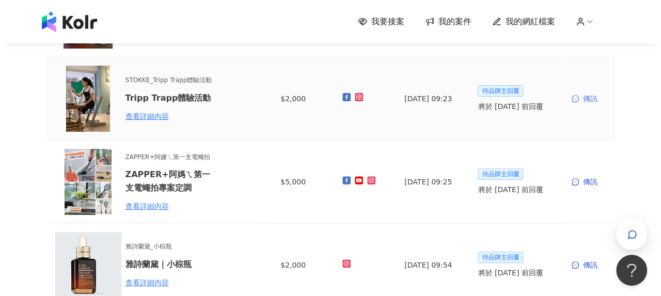
scroll to position [155, 0]
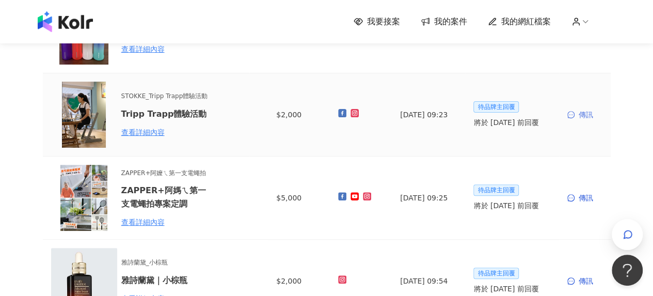
click at [573, 109] on div "傳訊" at bounding box center [584, 114] width 35 height 11
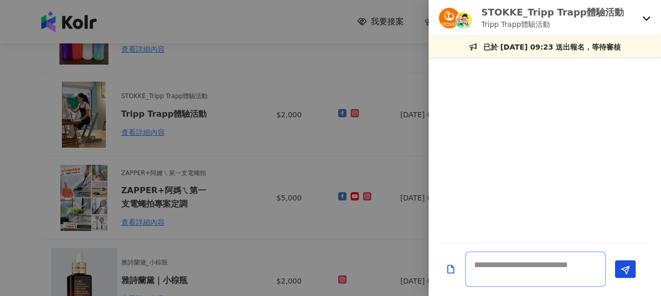
click at [523, 264] on textarea at bounding box center [535, 268] width 140 height 35
paste textarea "**********"
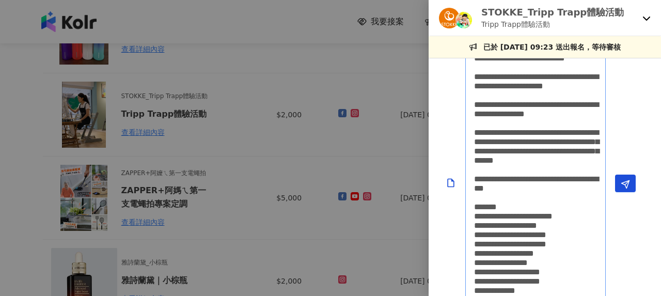
drag, startPoint x: 499, startPoint y: 211, endPoint x: 555, endPoint y: 133, distance: 96.0
click at [424, 27] on div "STOKKE_Tripp Trapp體驗活動 Tripp Trapp體驗活動 已於 2025/8/23 09:23 送出報名，等待審核" at bounding box center [330, 148] width 661 height 296
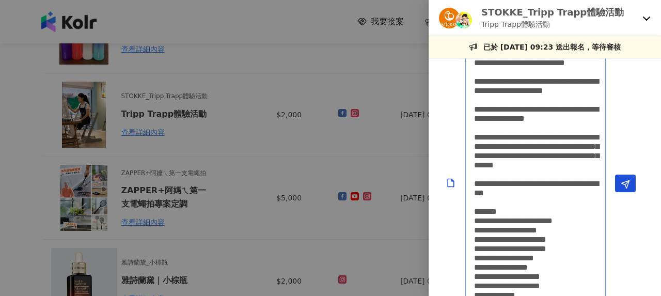
scroll to position [0, 0]
drag, startPoint x: 554, startPoint y: 204, endPoint x: 477, endPoint y: 42, distance: 179.9
click at [477, 42] on div "STOKKE_Tripp Trapp體驗活動 Tripp Trapp體驗活動 已於 2025/8/23 09:23 送出報名，等待審核" at bounding box center [545, 148] width 232 height 296
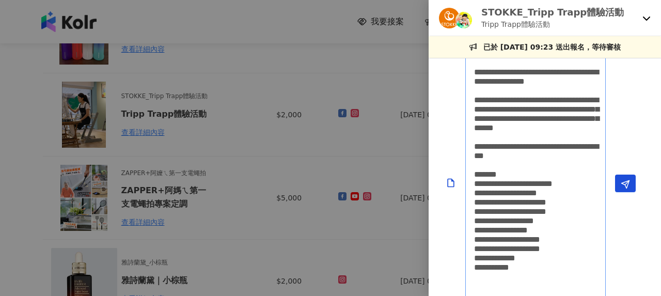
drag, startPoint x: 533, startPoint y: 233, endPoint x: 494, endPoint y: 134, distance: 107.1
click at [448, 41] on div "**********" at bounding box center [545, 148] width 232 height 296
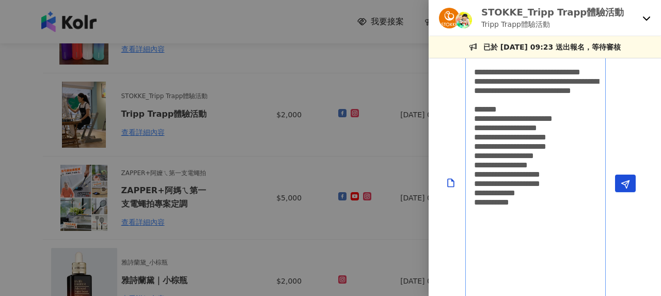
drag, startPoint x: 535, startPoint y: 219, endPoint x: 469, endPoint y: 71, distance: 162.3
click at [469, 71] on textarea "**********" at bounding box center [535, 183] width 140 height 305
type textarea "**********"
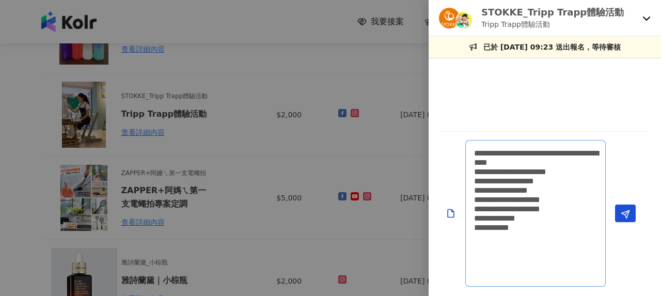
drag, startPoint x: 542, startPoint y: 276, endPoint x: 450, endPoint y: 124, distance: 177.2
click at [450, 124] on div "**********" at bounding box center [545, 177] width 232 height 238
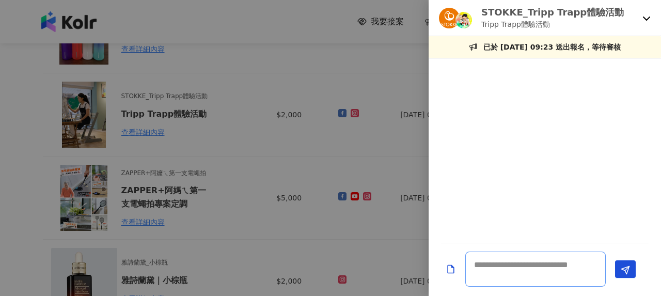
paste textarea "**********"
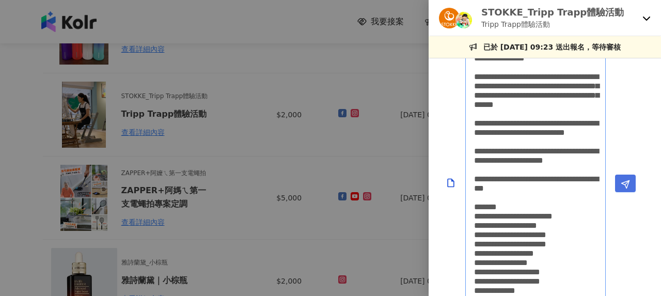
type textarea "**********"
click at [628, 182] on icon "Send" at bounding box center [625, 184] width 9 height 9
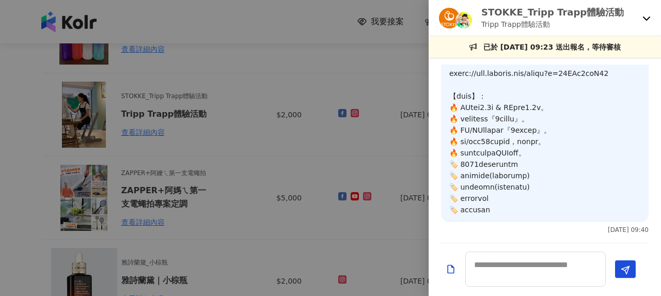
scroll to position [508, 0]
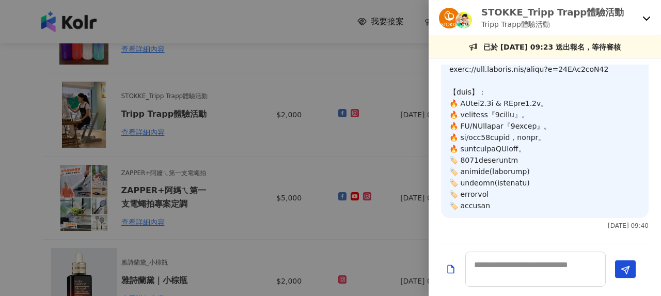
click at [253, 114] on div at bounding box center [330, 148] width 661 height 296
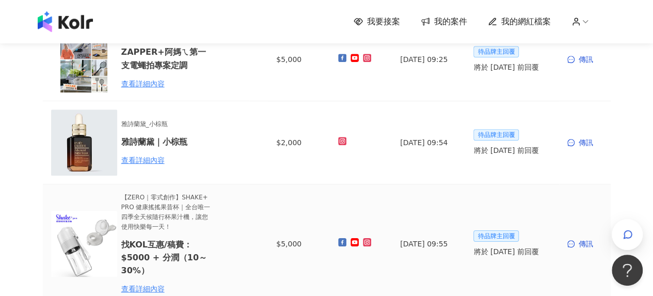
scroll to position [310, 0]
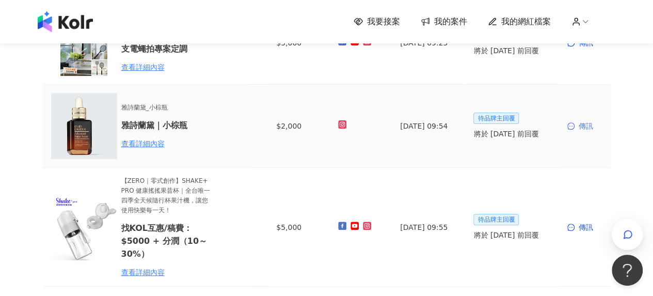
click at [583, 129] on div "傳訊" at bounding box center [584, 125] width 35 height 11
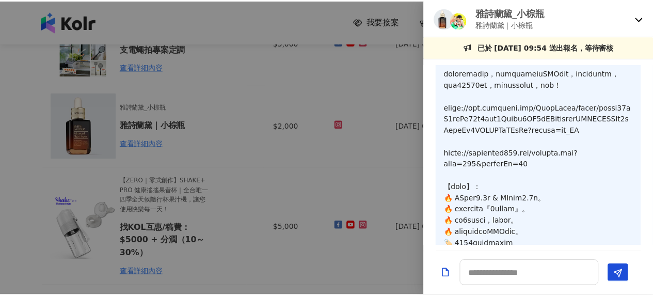
scroll to position [254, 0]
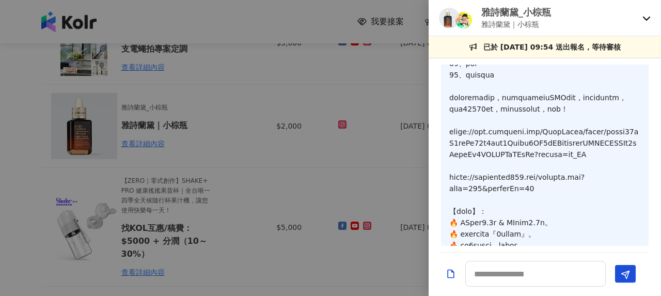
click at [178, 75] on div at bounding box center [330, 148] width 661 height 296
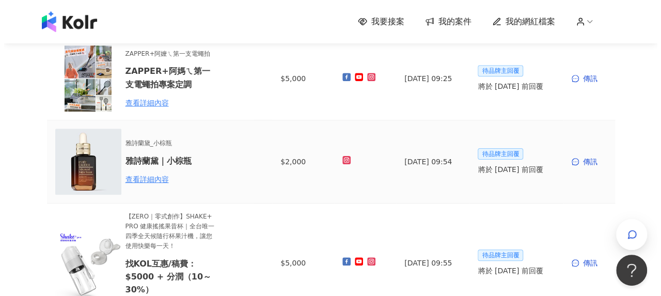
scroll to position [258, 0]
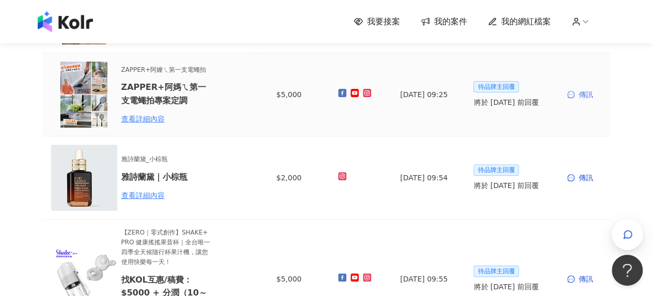
click at [589, 93] on div "傳訊" at bounding box center [584, 94] width 35 height 11
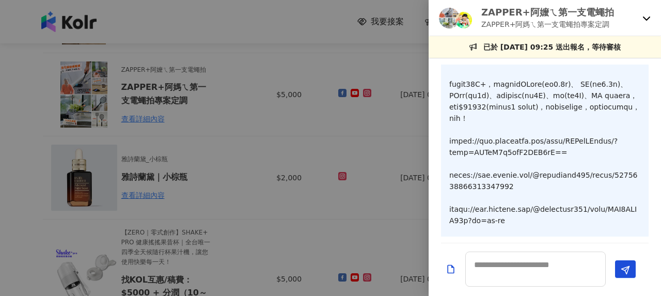
scroll to position [171, 0]
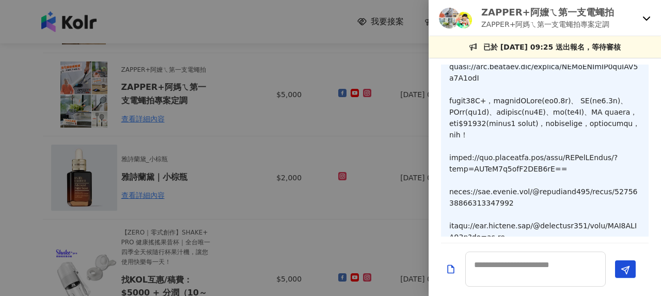
click at [234, 136] on div at bounding box center [330, 148] width 661 height 296
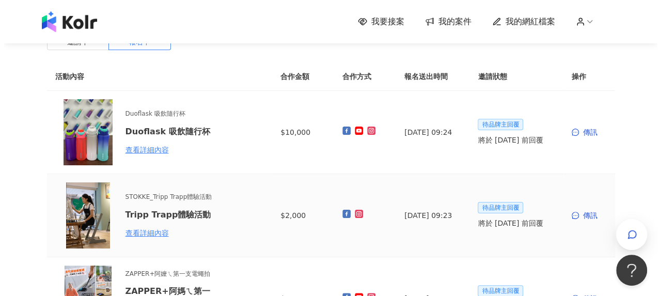
scroll to position [52, 0]
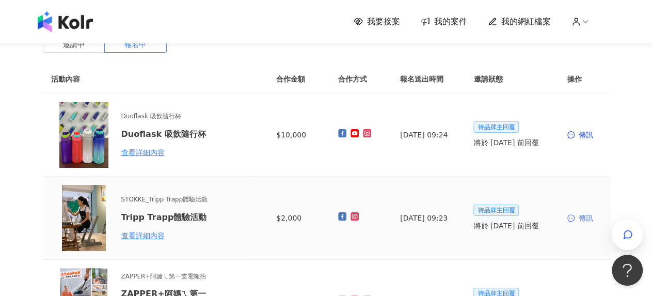
click at [581, 221] on div "傳訊" at bounding box center [584, 217] width 35 height 11
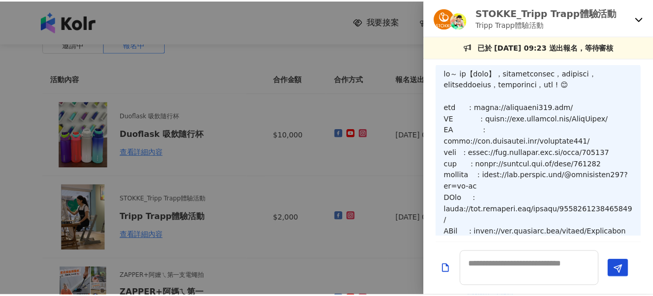
scroll to position [0, 0]
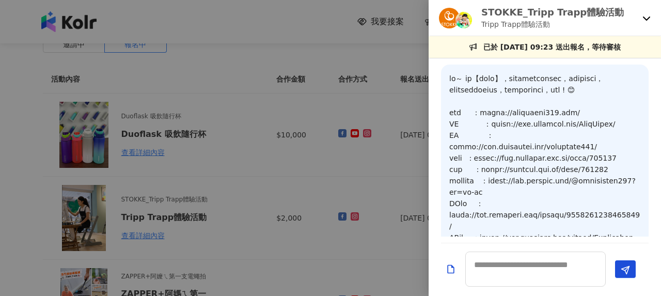
click at [197, 118] on div at bounding box center [330, 148] width 661 height 296
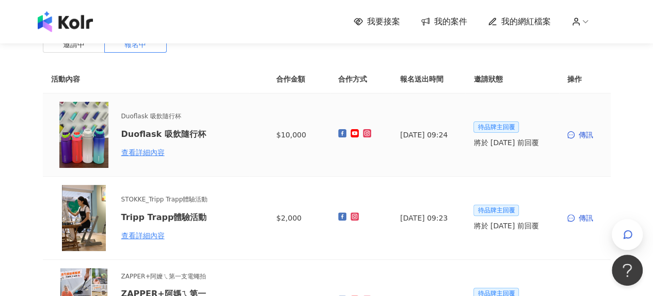
click at [149, 159] on div "Duoflask 吸飲隨行杯 Duoflask 吸飲隨行杯 查看詳細內容" at bounding box center [146, 135] width 190 height 66
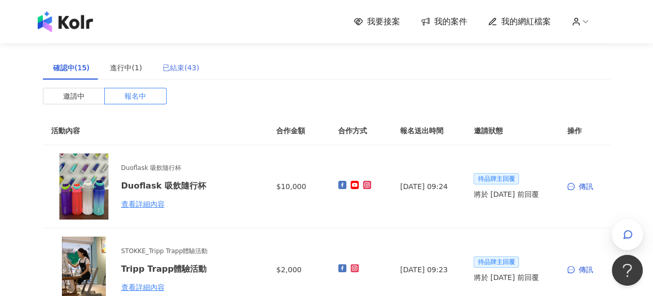
click at [174, 59] on div "已結束(43)" at bounding box center [180, 68] width 57 height 24
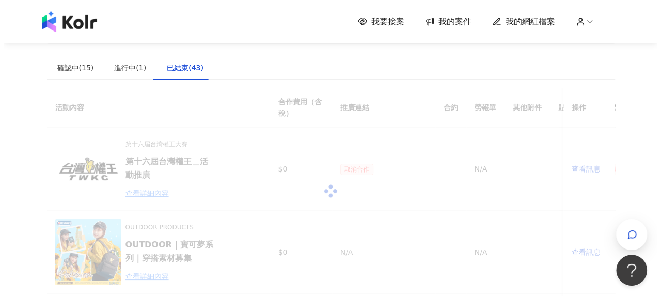
scroll to position [52, 0]
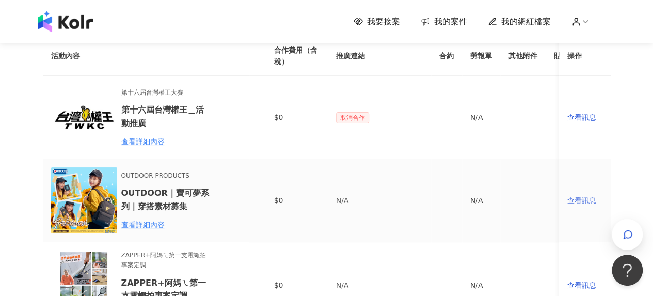
click at [578, 204] on div "查看訊息" at bounding box center [584, 200] width 35 height 11
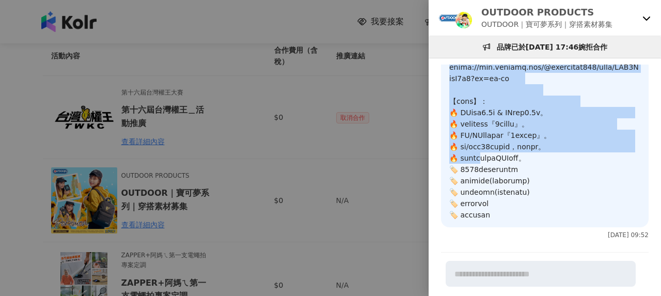
scroll to position [544, 0]
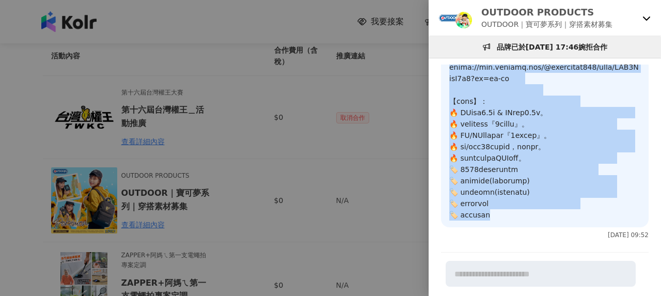
drag, startPoint x: 451, startPoint y: 77, endPoint x: 510, endPoint y: 218, distance: 153.2
copy p "您好～ 我是【愛玩女王】，有看到在徵寶可夢背包拍攝，對您的徵文有興趣，以下是我們的經營平台網址，期待有機會合作，謝謝您 ! 部落格 ：https://play…"
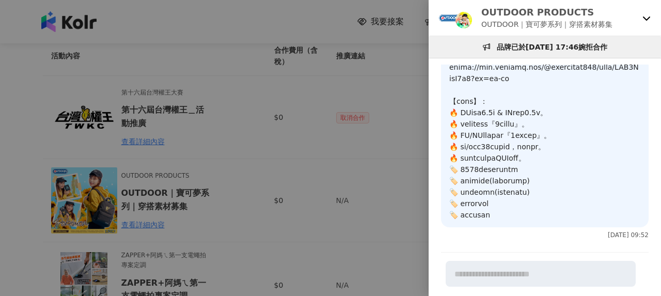
click at [172, 191] on div at bounding box center [330, 148] width 661 height 296
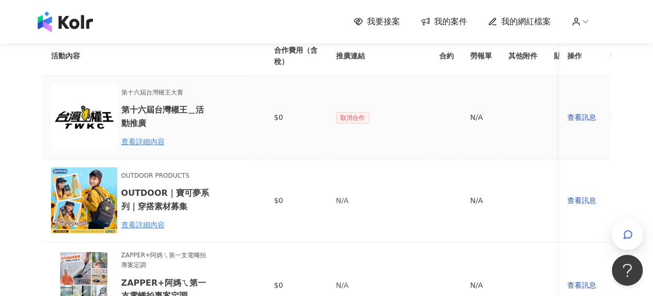
scroll to position [0, 0]
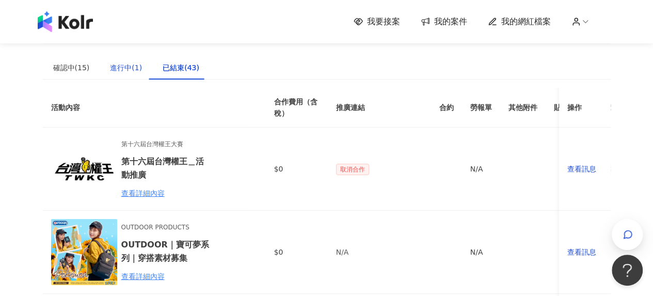
click at [128, 64] on div "進行中(1)" at bounding box center [126, 67] width 32 height 11
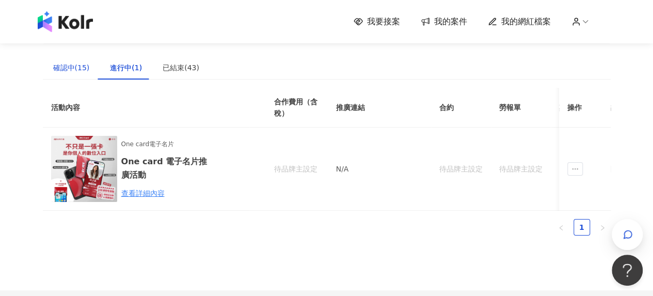
click at [76, 66] on div "確認中(15)" at bounding box center [71, 67] width 37 height 11
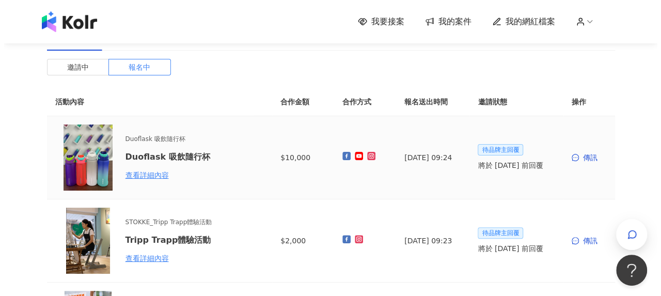
scroll to position [52, 0]
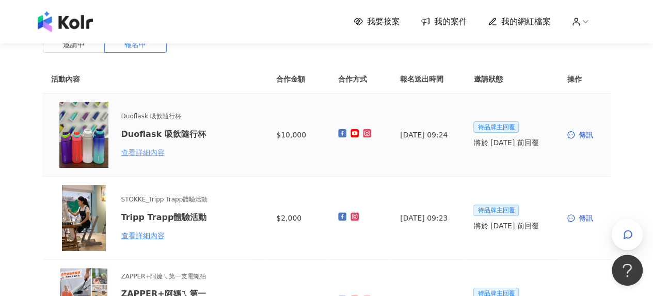
click at [147, 152] on div "查看詳細內容" at bounding box center [166, 152] width 90 height 11
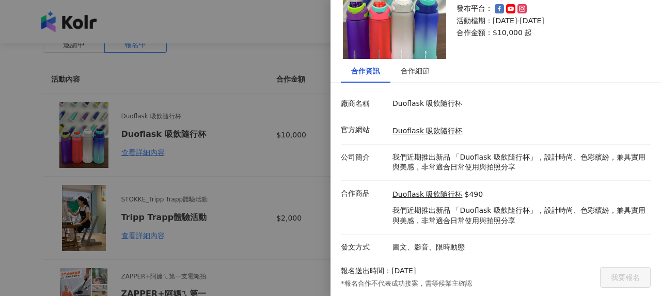
scroll to position [57, 0]
click at [190, 154] on div at bounding box center [330, 148] width 661 height 296
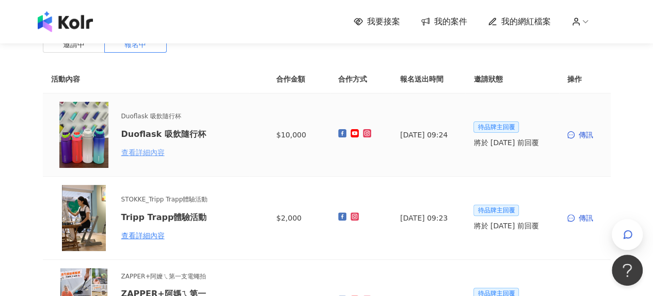
click at [152, 155] on div "查看詳細內容" at bounding box center [166, 152] width 90 height 11
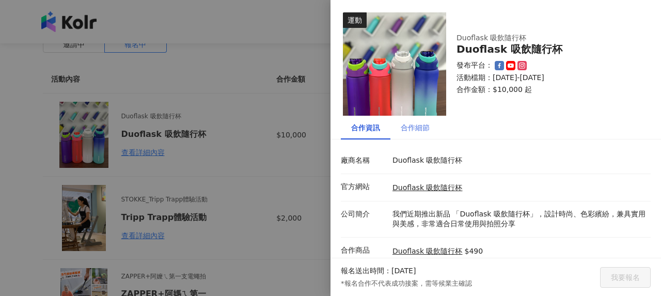
click at [424, 134] on div "合作細節" at bounding box center [415, 128] width 50 height 24
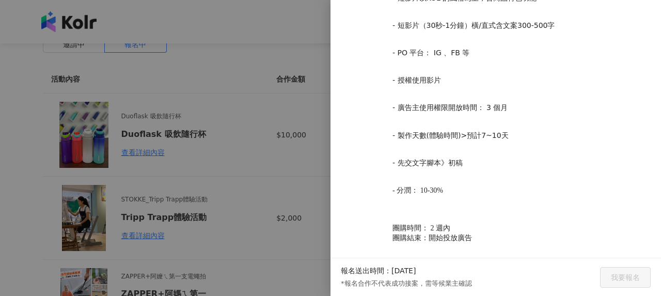
scroll to position [525, 0]
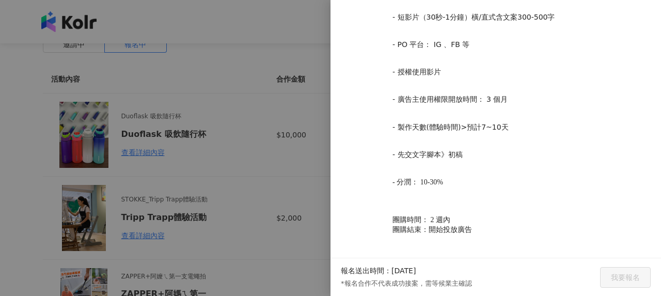
click at [223, 171] on div at bounding box center [330, 148] width 661 height 296
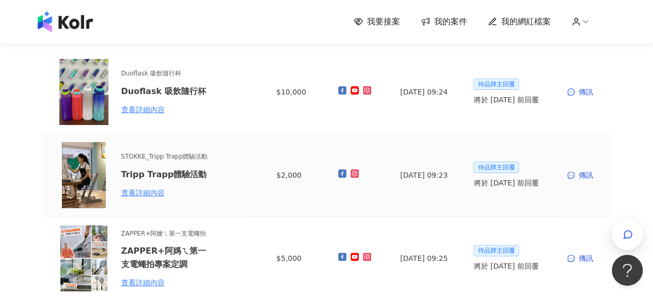
scroll to position [155, 0]
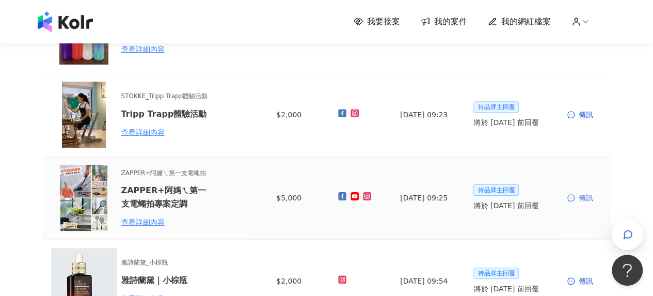
click at [577, 197] on div "傳訊" at bounding box center [584, 197] width 35 height 11
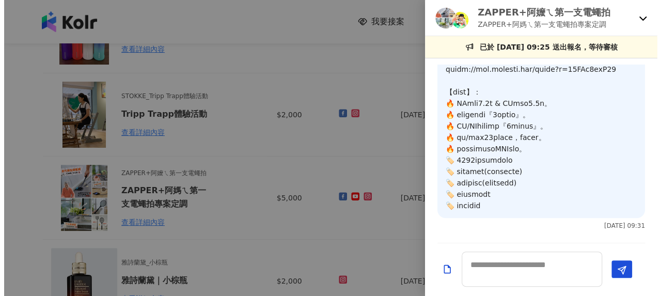
scroll to position [429, 0]
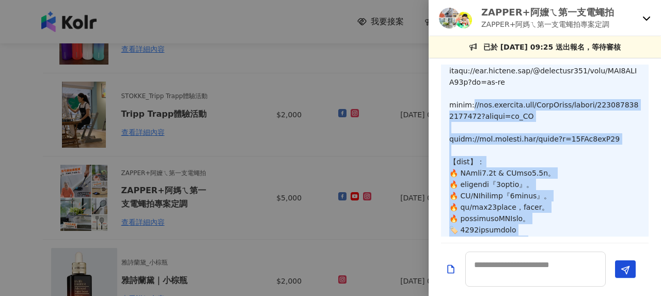
drag, startPoint x: 509, startPoint y: 207, endPoint x: 469, endPoint y: 141, distance: 76.7
click at [469, 141] on p at bounding box center [544, 14] width 191 height 534
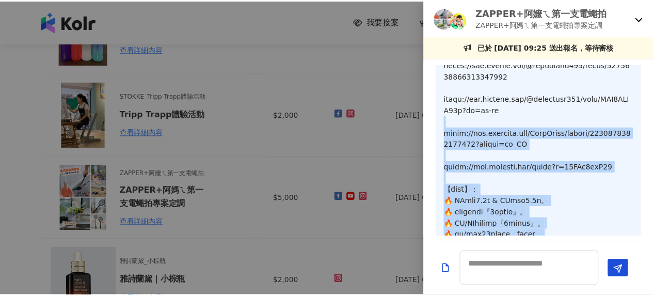
scroll to position [274, 0]
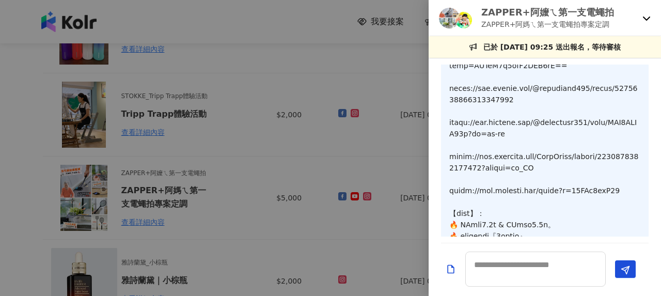
click at [335, 73] on div at bounding box center [330, 148] width 661 height 296
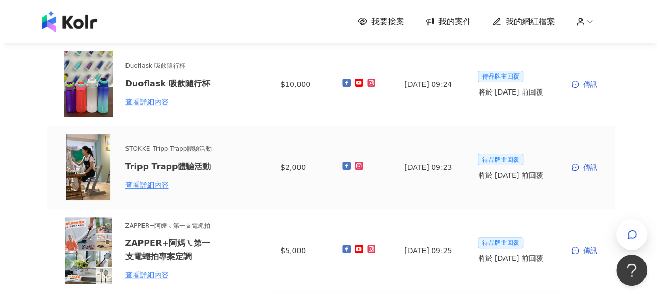
scroll to position [52, 0]
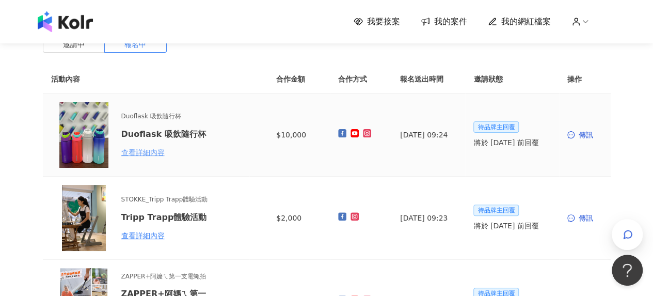
click at [150, 154] on div "查看詳細內容" at bounding box center [166, 152] width 90 height 11
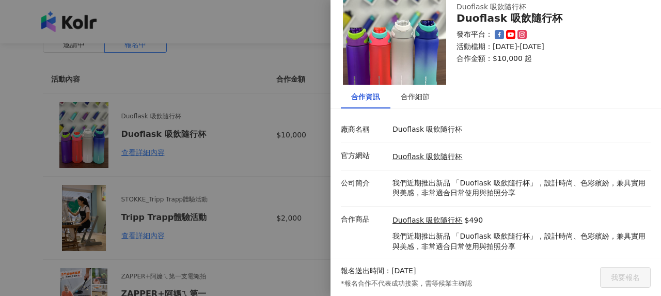
scroll to position [57, 0]
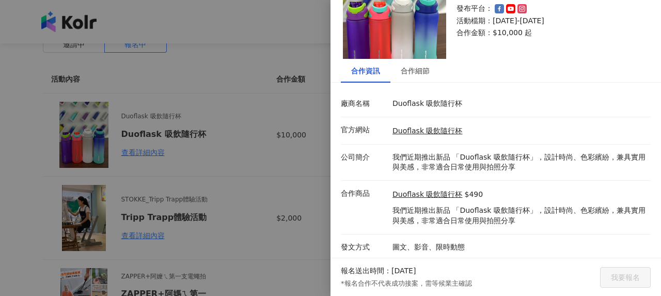
click at [217, 85] on div at bounding box center [330, 148] width 661 height 296
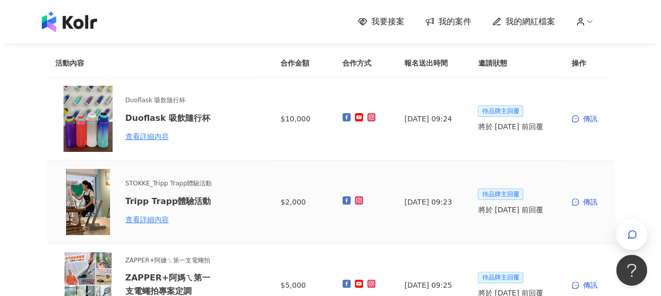
scroll to position [52, 0]
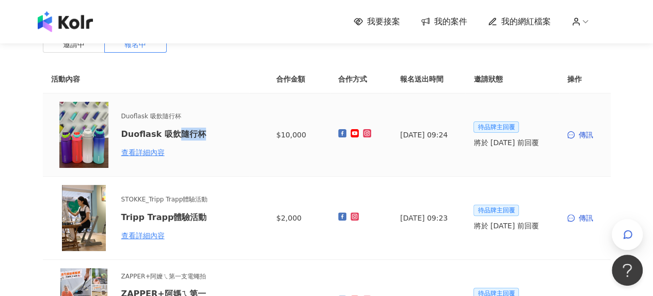
drag, startPoint x: 201, startPoint y: 136, endPoint x: 175, endPoint y: 135, distance: 25.8
click at [175, 135] on h6 "Duoflask 吸飲隨行杯" at bounding box center [166, 134] width 90 height 13
copy h6 "隨行杯"
click at [589, 136] on div "傳訊" at bounding box center [584, 134] width 35 height 11
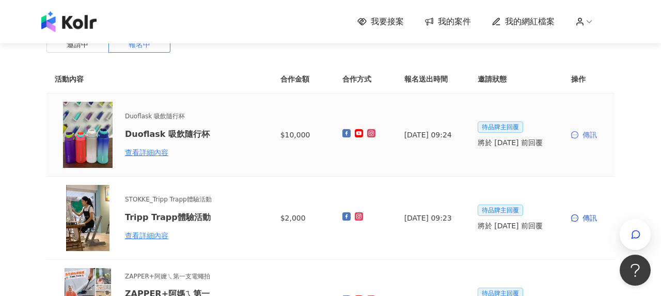
scroll to position [0, 0]
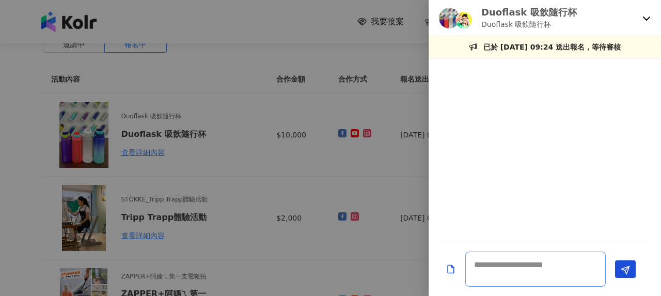
click at [509, 262] on textarea at bounding box center [535, 268] width 140 height 35
paste textarea "**********"
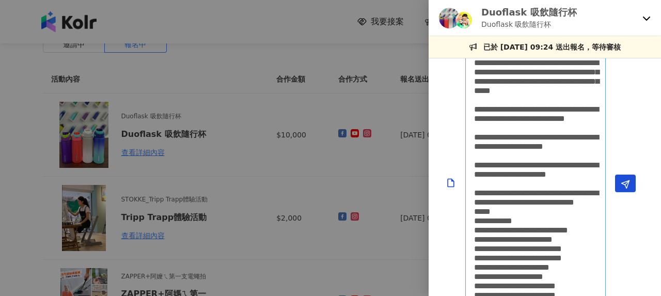
scroll to position [1, 0]
type textarea "**********"
click at [633, 182] on button "Send" at bounding box center [625, 184] width 21 height 18
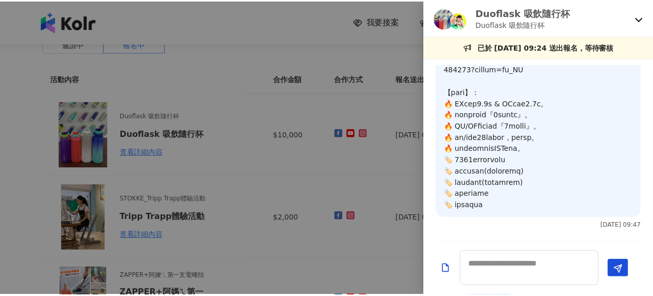
scroll to position [588, 0]
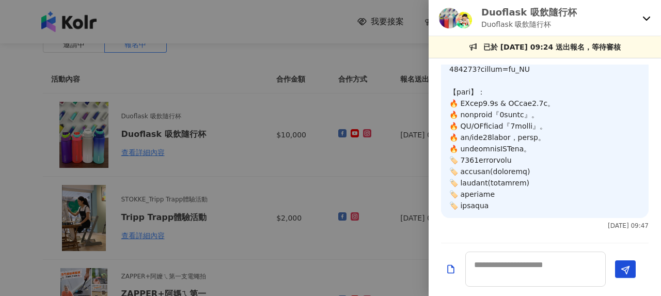
click at [333, 195] on div at bounding box center [330, 148] width 661 height 296
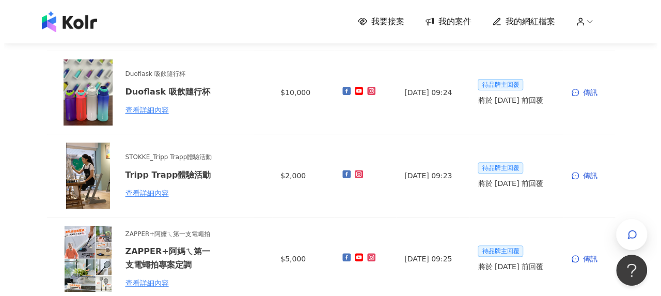
scroll to position [52, 0]
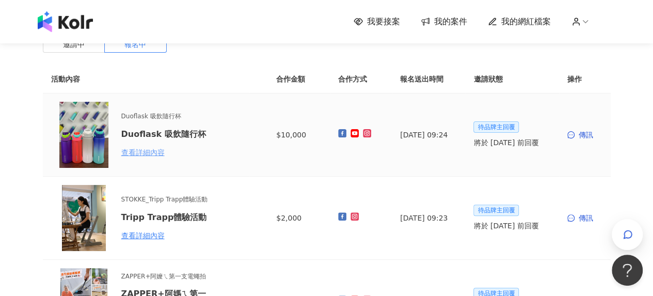
click at [146, 153] on div "查看詳細內容" at bounding box center [166, 152] width 90 height 11
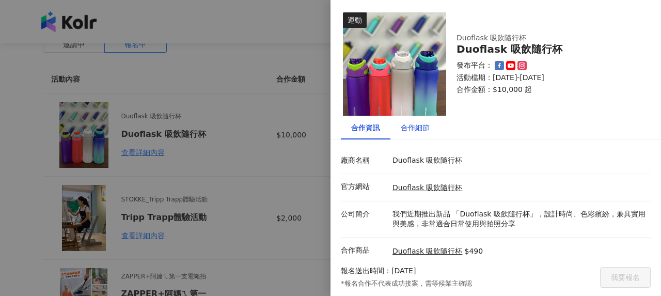
click at [426, 130] on div "合作細節" at bounding box center [415, 127] width 29 height 11
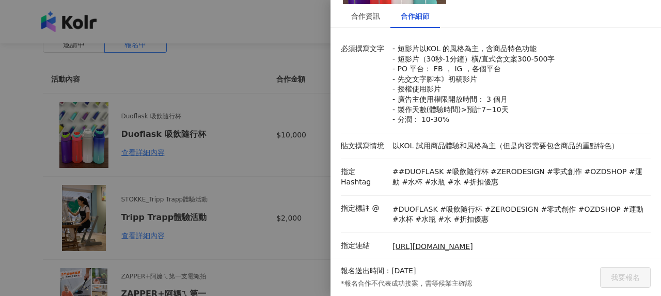
scroll to position [8, 0]
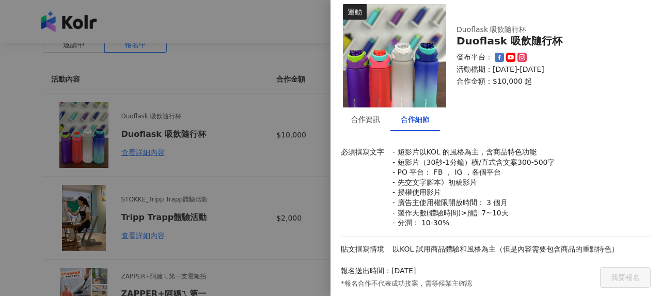
click at [202, 191] on div at bounding box center [330, 148] width 661 height 296
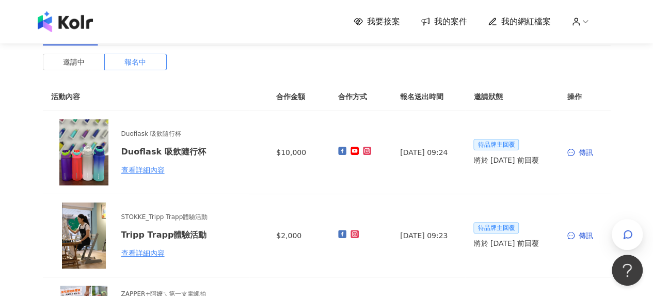
scroll to position [0, 0]
